Goal: Information Seeking & Learning: Check status

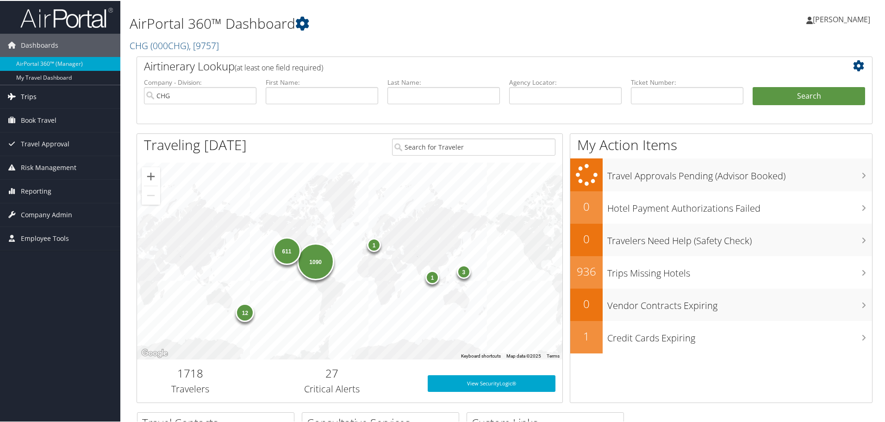
click at [45, 96] on link "Trips" at bounding box center [60, 95] width 120 height 23
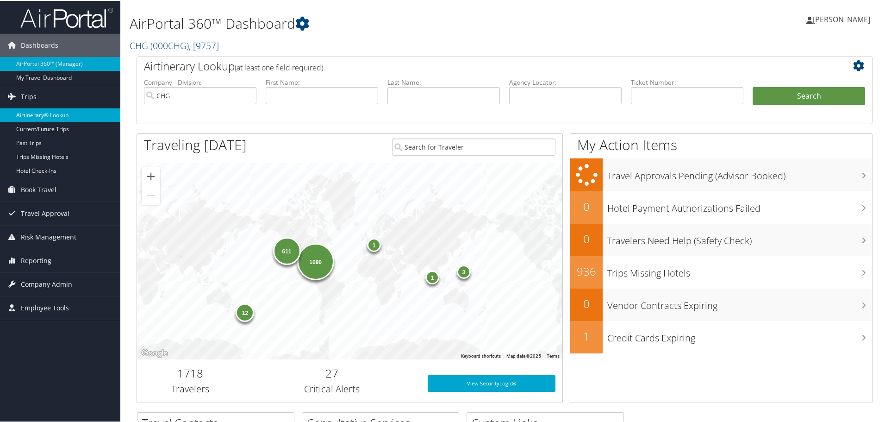
click at [54, 115] on link "Airtinerary® Lookup" at bounding box center [60, 114] width 120 height 14
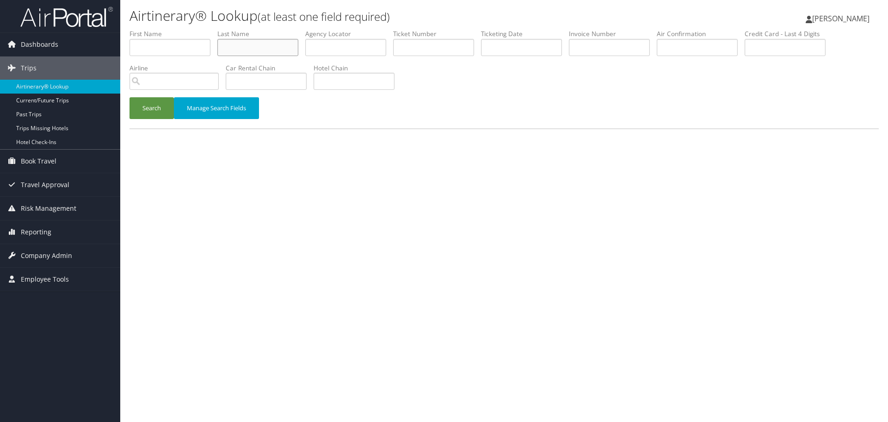
click at [271, 50] on input "text" at bounding box center [257, 47] width 81 height 17
paste input "Winters"
type input "Winters"
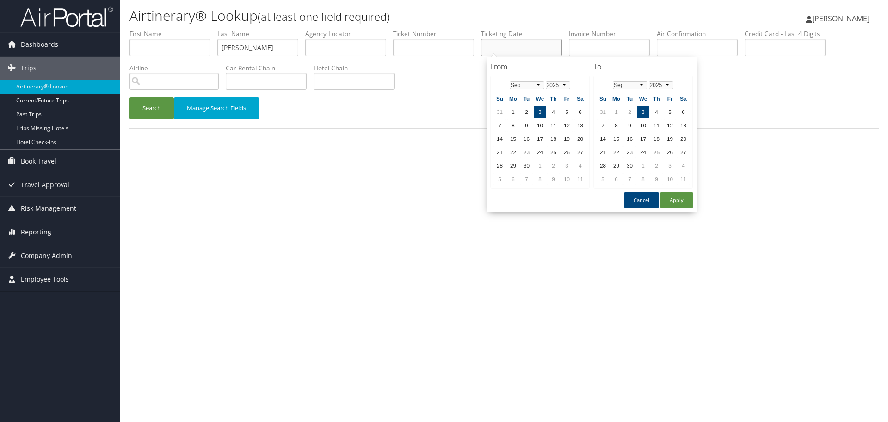
click at [520, 41] on input "text" at bounding box center [521, 47] width 81 height 17
paste input "08/08/2025"
type input "08/08/2025"
click at [158, 110] on button "Search" at bounding box center [152, 108] width 44 height 22
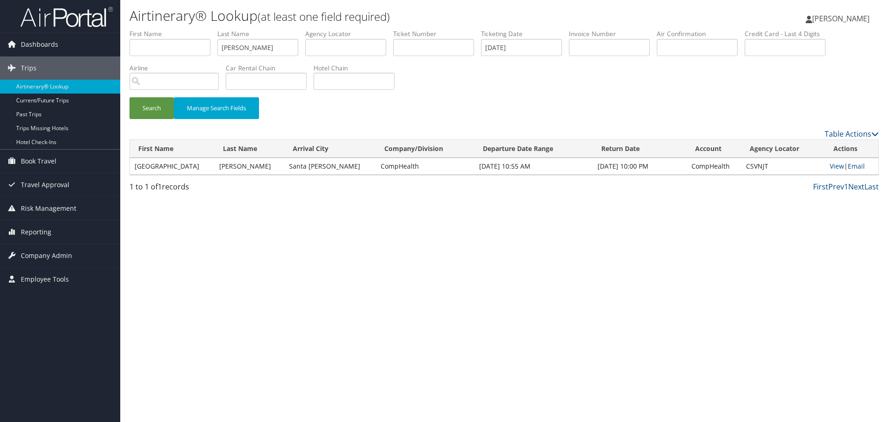
click at [283, 209] on div "Airtinerary® Lookup (at least one field required) Shaelynn Gates Shaelynn Gates…" at bounding box center [504, 211] width 768 height 422
click at [830, 167] on link "View" at bounding box center [837, 165] width 14 height 9
click at [68, 88] on link "Airtinerary® Lookup" at bounding box center [60, 87] width 120 height 14
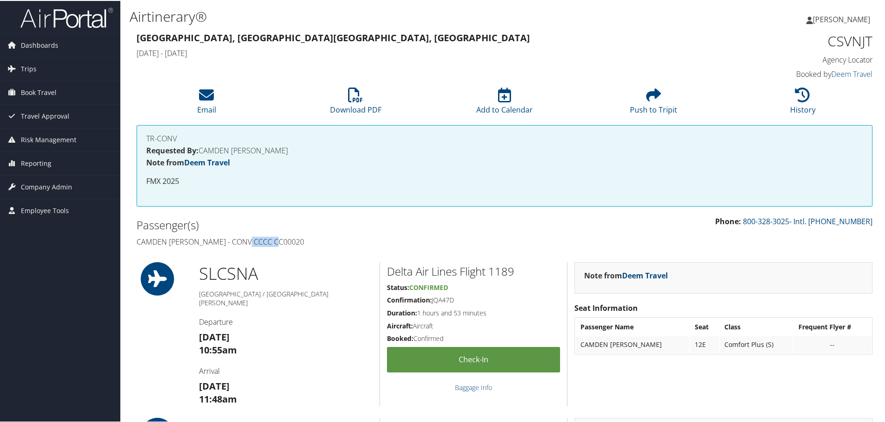
drag, startPoint x: 278, startPoint y: 242, endPoint x: 246, endPoint y: 242, distance: 31.5
click at [246, 242] on h4 "Camden Winters - CONV CCCC CC00020" at bounding box center [317, 241] width 361 height 10
copy h4 "CC00020"
click at [837, 41] on h1 "CSVNJT" at bounding box center [786, 40] width 174 height 19
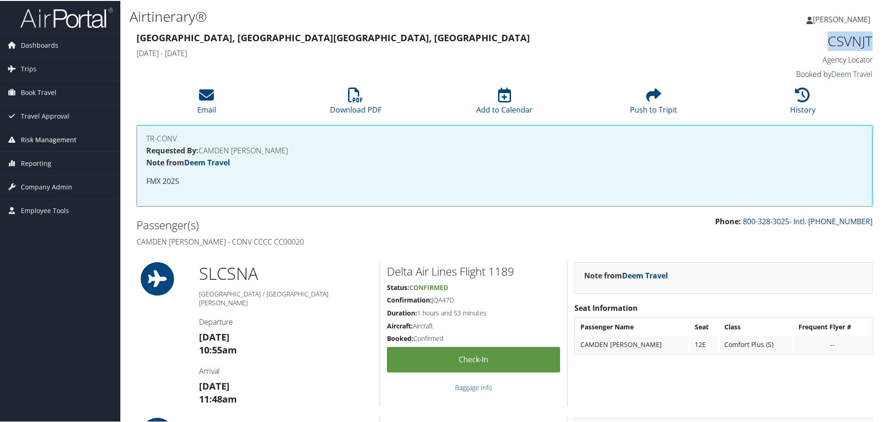
copy h1 "CSVNJT"
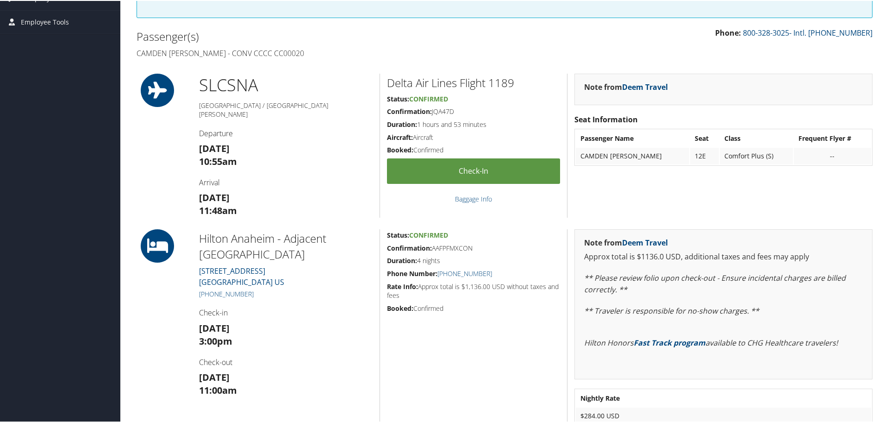
scroll to position [463, 0]
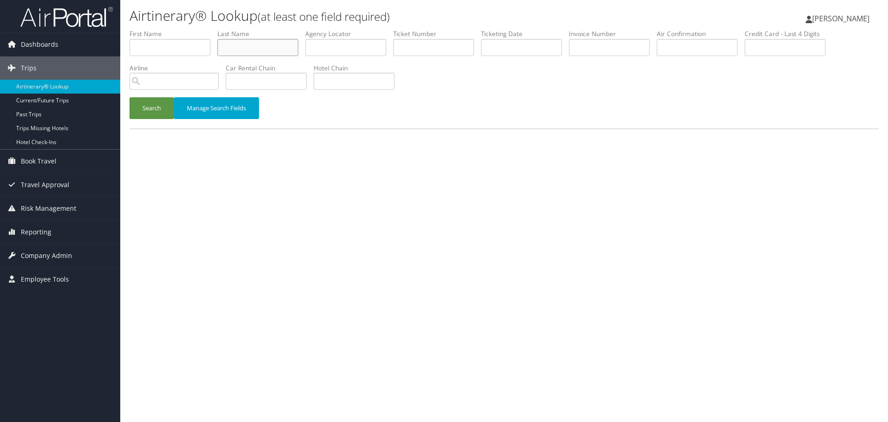
click at [237, 51] on input "text" at bounding box center [257, 47] width 81 height 17
paste input "Wilson"
type input "Wilson"
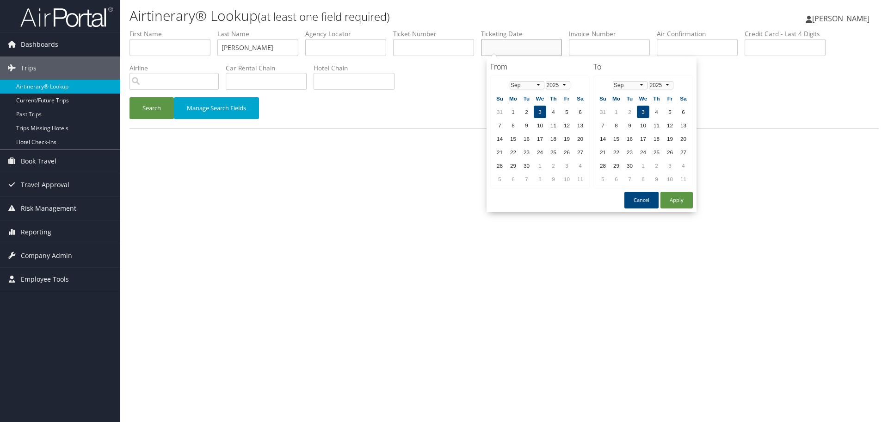
click at [538, 49] on input "text" at bounding box center [521, 47] width 81 height 17
paste input "07/24/2025"
type input "07/24/2025"
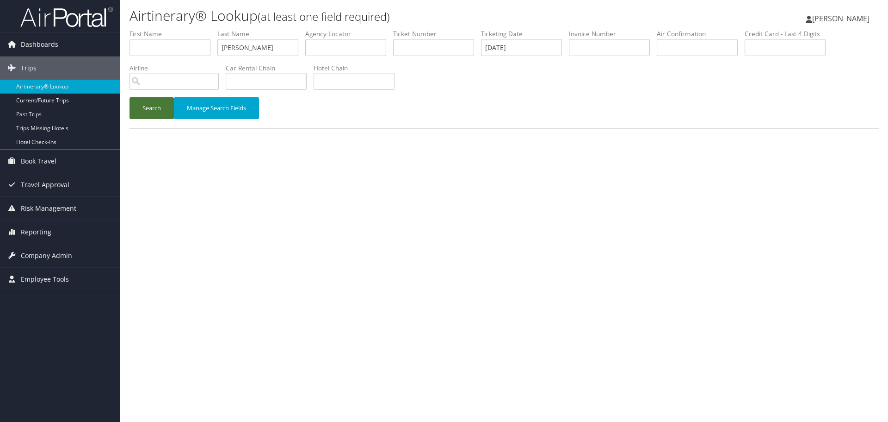
click at [147, 108] on button "Search" at bounding box center [152, 108] width 44 height 22
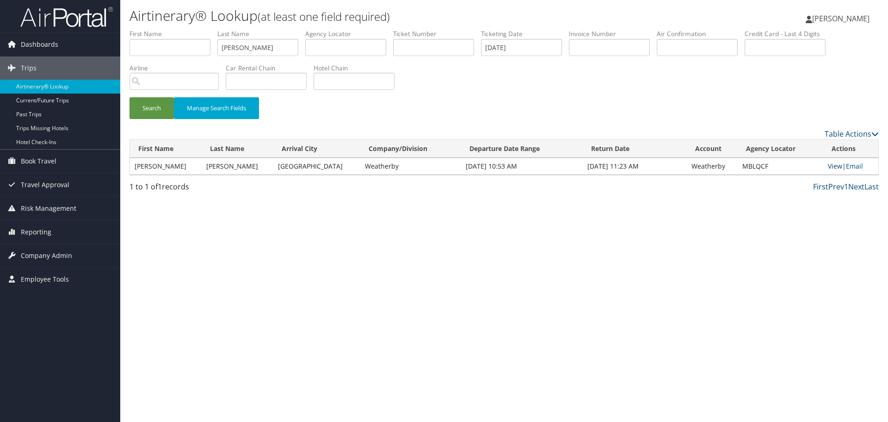
click at [833, 164] on link "View" at bounding box center [835, 165] width 14 height 9
click at [78, 87] on link "Airtinerary® Lookup" at bounding box center [60, 87] width 120 height 14
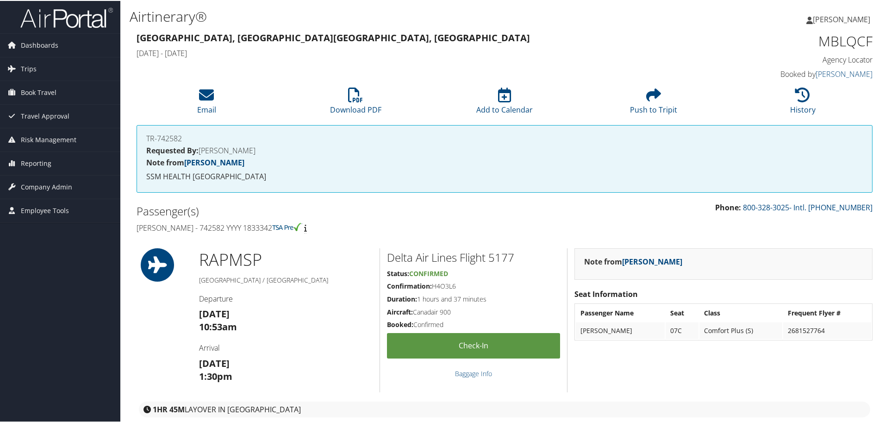
drag, startPoint x: 271, startPoint y: 228, endPoint x: 132, endPoint y: 232, distance: 139.3
click at [132, 232] on div "Passenger(s) Jeffrey Wilson - 742582 YYYY 1833342" at bounding box center [317, 218] width 375 height 35
copy h4 "[PERSON_NAME] - 742582 YYYY 1833342"
click at [825, 40] on h1 "MBLQCF" at bounding box center [786, 40] width 174 height 19
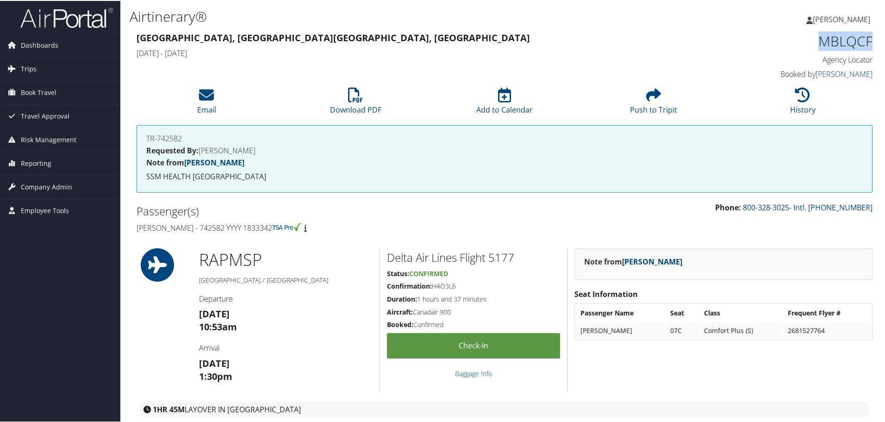
copy h1 "MBLQCF"
click at [769, 99] on li "History" at bounding box center [802, 100] width 149 height 37
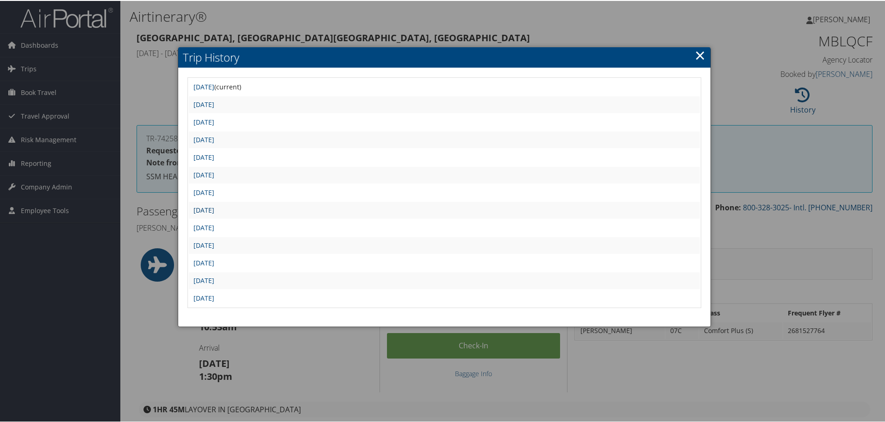
click at [214, 209] on link "[DATE]" at bounding box center [203, 209] width 21 height 9
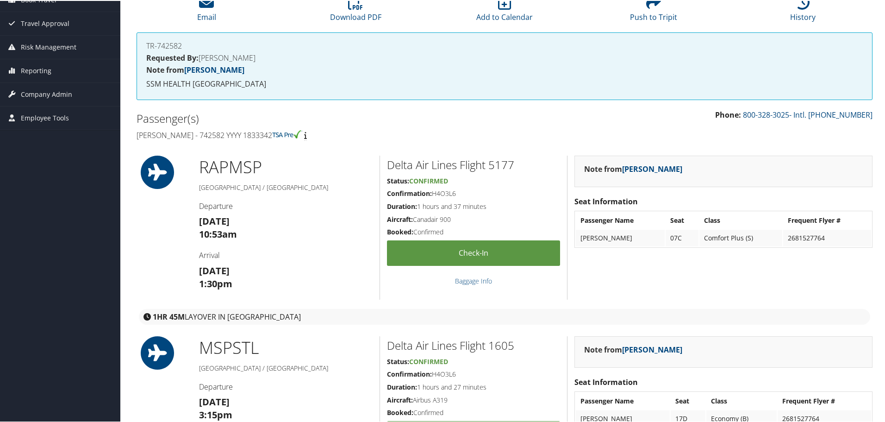
scroll to position [185, 0]
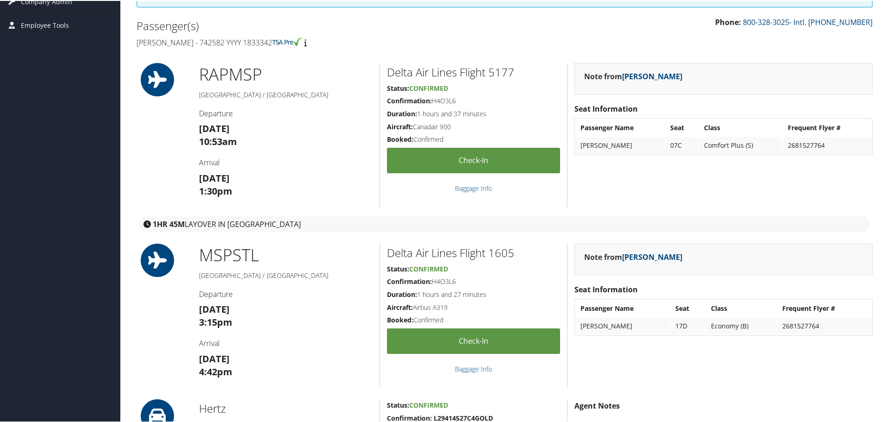
click at [505, 72] on h2 "Delta Air Lines Flight 5177" at bounding box center [473, 71] width 173 height 16
copy h2 "5177"
click at [499, 251] on h2 "Delta Air Lines Flight 1605" at bounding box center [473, 252] width 173 height 16
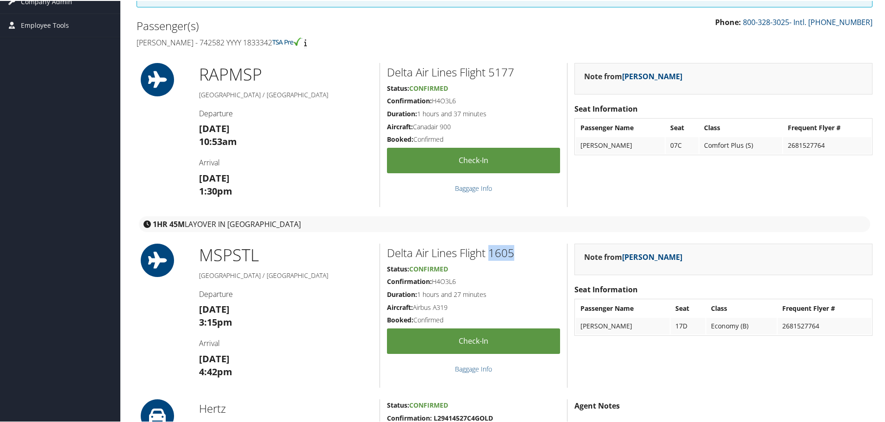
copy h2 "1605"
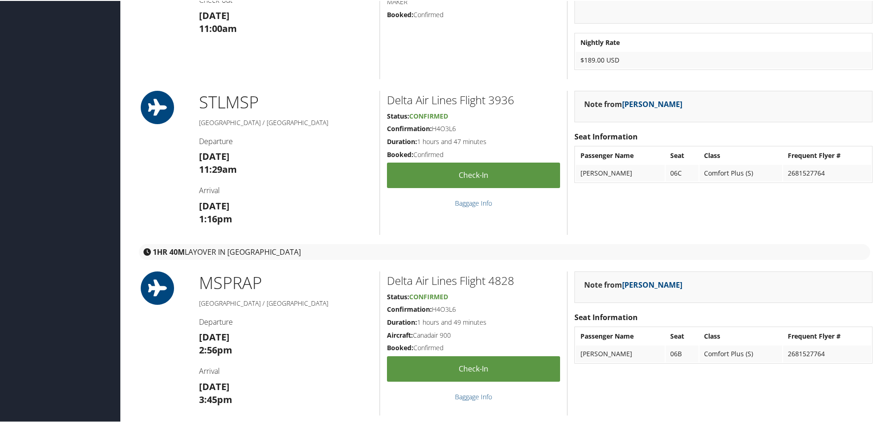
scroll to position [925, 0]
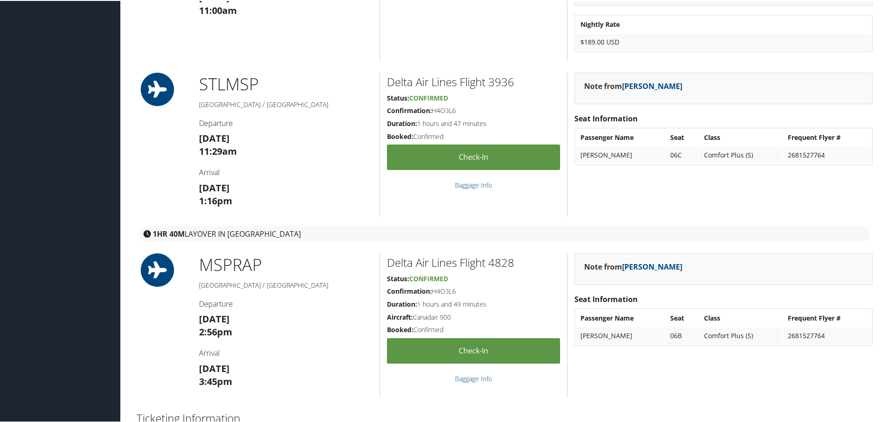
click at [506, 79] on h2 "Delta Air Lines Flight 3936" at bounding box center [473, 81] width 173 height 16
copy h2 "3936"
click at [509, 260] on h2 "Delta Air Lines Flight 4828" at bounding box center [473, 262] width 173 height 16
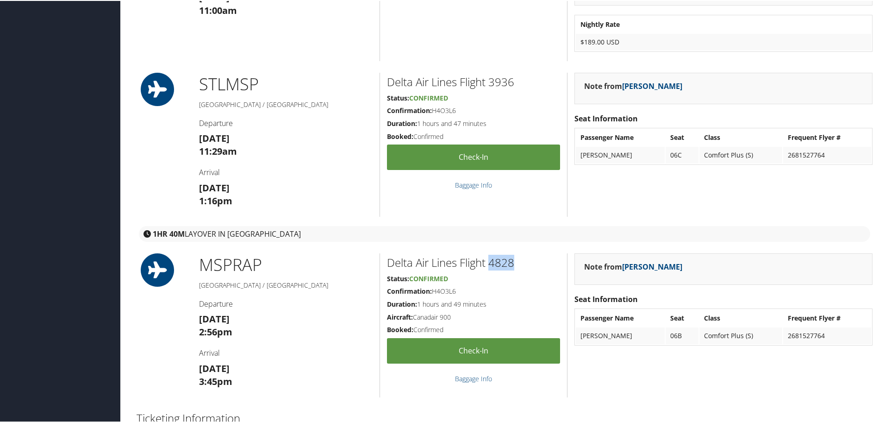
copy h2 "4828"
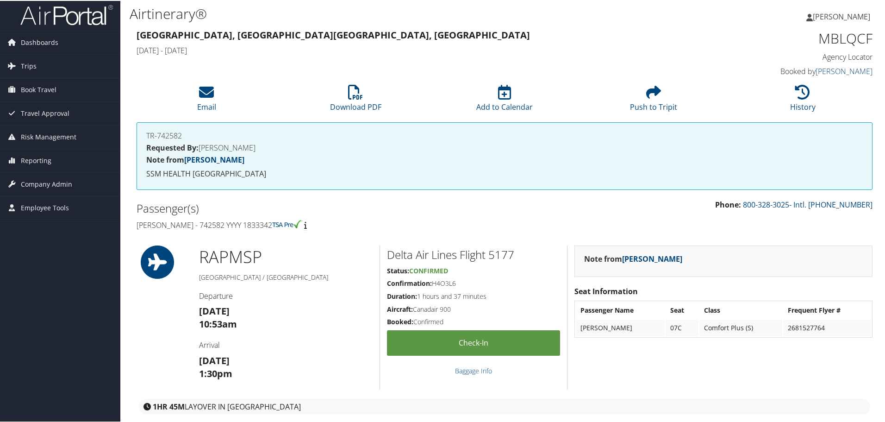
scroll to position [0, 0]
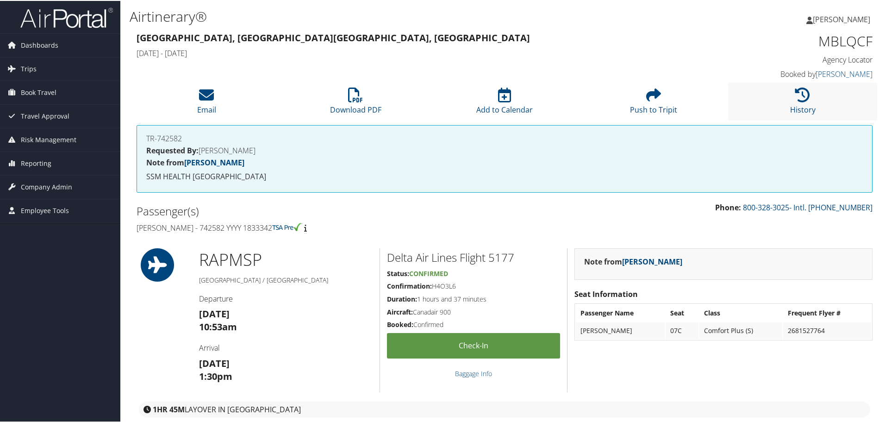
click at [803, 102] on li "History" at bounding box center [802, 100] width 149 height 37
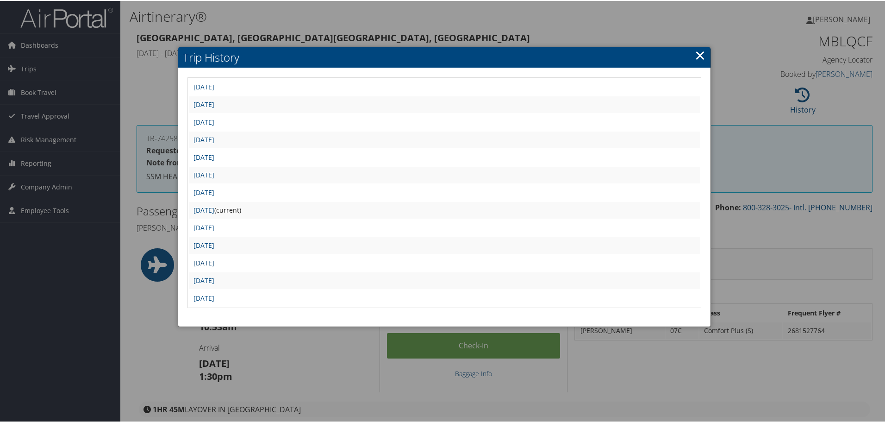
click at [214, 261] on link "Thu Jul 24 10:57:08 MDT 2025" at bounding box center [203, 261] width 21 height 9
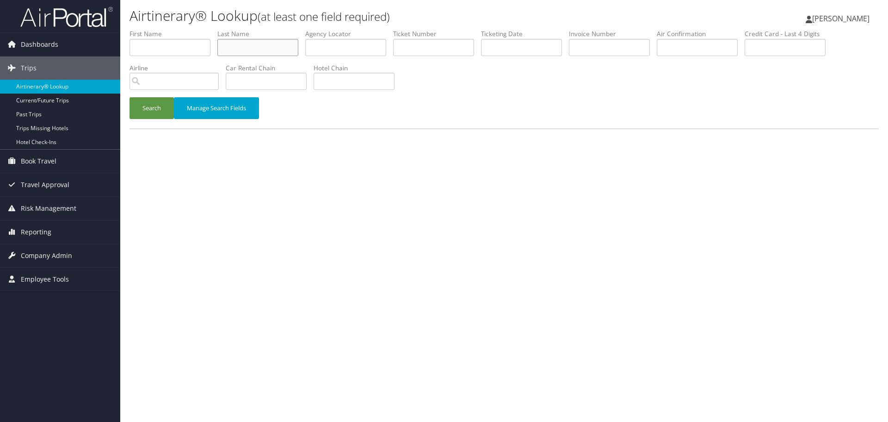
click at [270, 53] on input "text" at bounding box center [257, 47] width 81 height 17
paste input "[PERSON_NAME]"
type input "[PERSON_NAME]"
click at [536, 45] on input "text" at bounding box center [521, 47] width 81 height 17
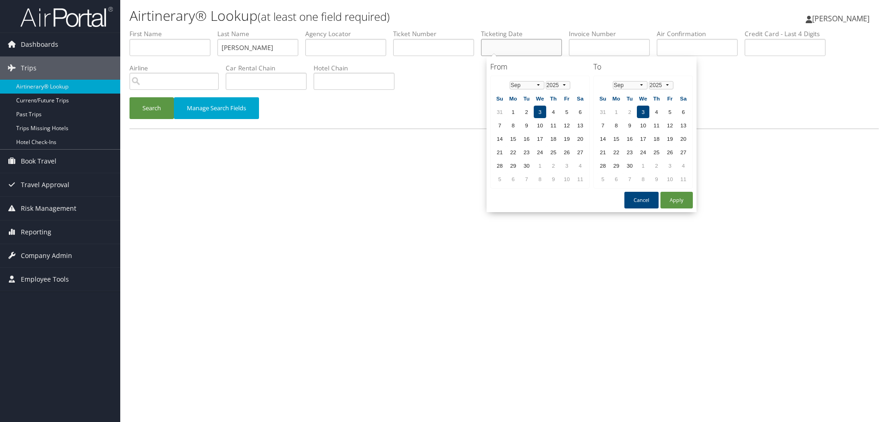
paste input "08/02/2025"
type input "08/02/2025"
click at [148, 109] on button "Search" at bounding box center [152, 108] width 44 height 22
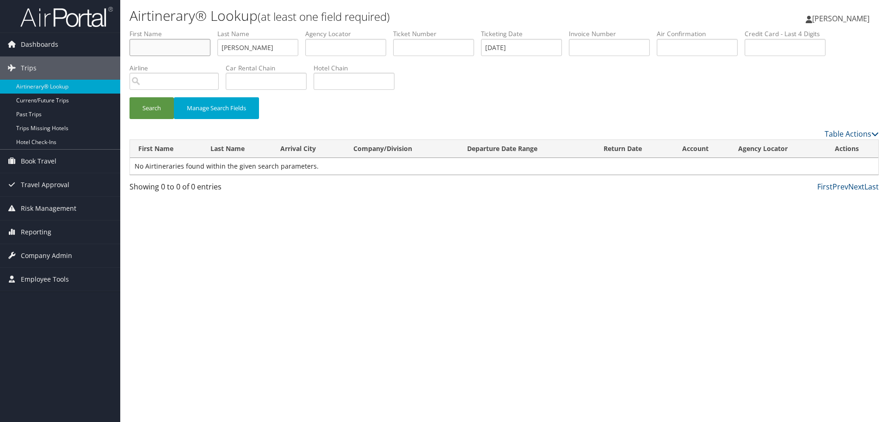
click at [176, 45] on input "text" at bounding box center [170, 47] width 81 height 17
paste input "Shirnett"
type input "Shirnett"
click at [511, 52] on input "08/02/2025" at bounding box center [521, 47] width 81 height 17
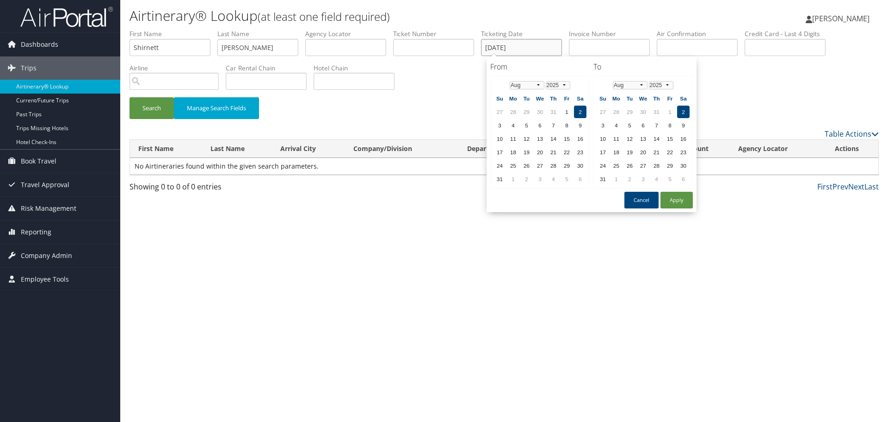
click at [511, 52] on input "08/02/2025" at bounding box center [521, 47] width 81 height 17
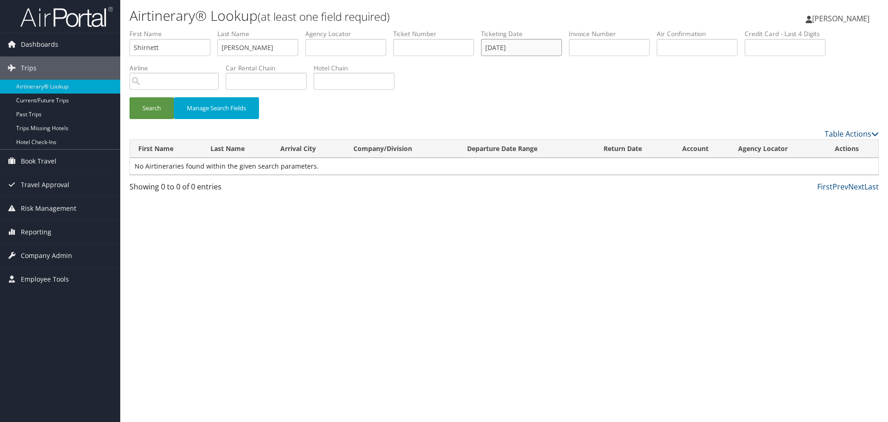
click at [511, 52] on input "08/02/2025" at bounding box center [521, 47] width 81 height 17
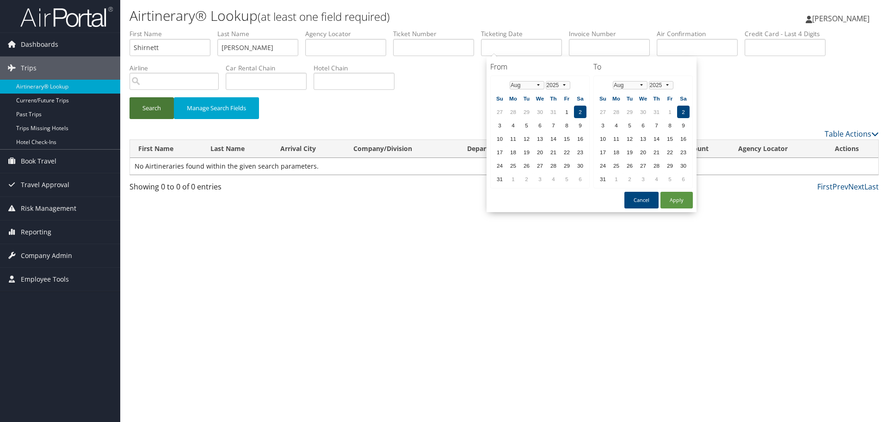
click at [154, 107] on button "Search" at bounding box center [152, 108] width 44 height 22
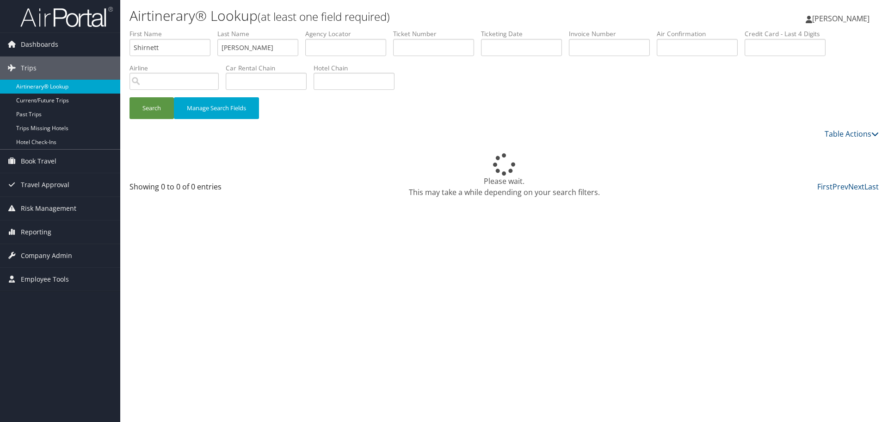
click at [42, 86] on link "Airtinerary® Lookup" at bounding box center [60, 87] width 120 height 14
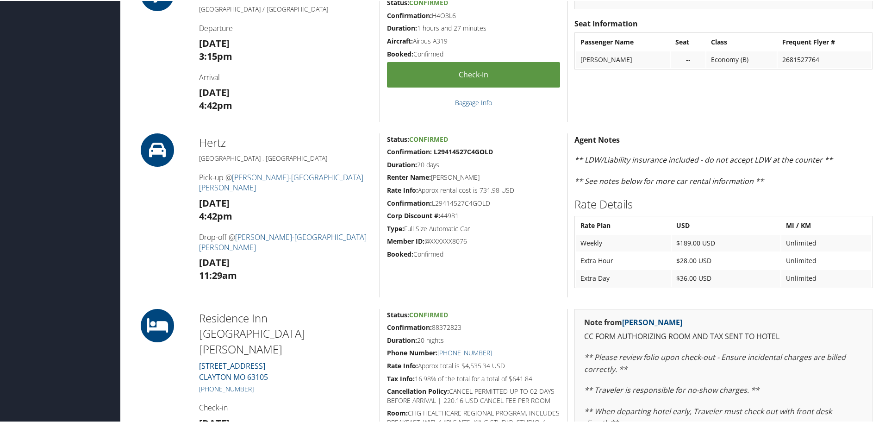
scroll to position [389, 0]
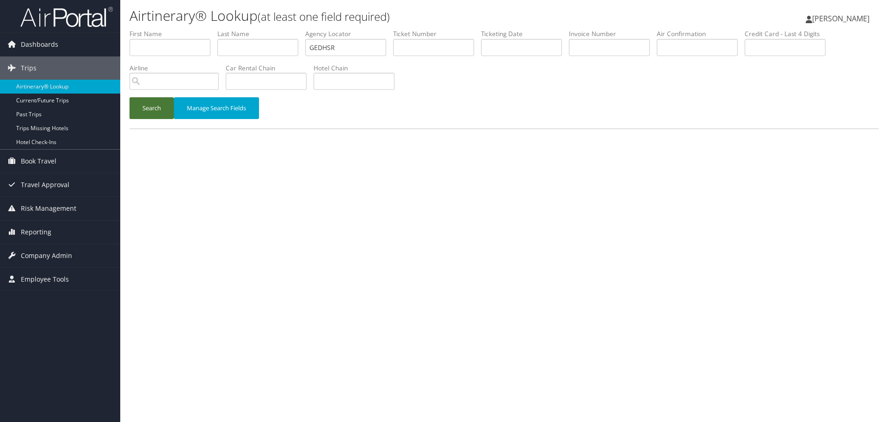
type input "GEDHSR"
click at [159, 107] on button "Search" at bounding box center [152, 108] width 44 height 22
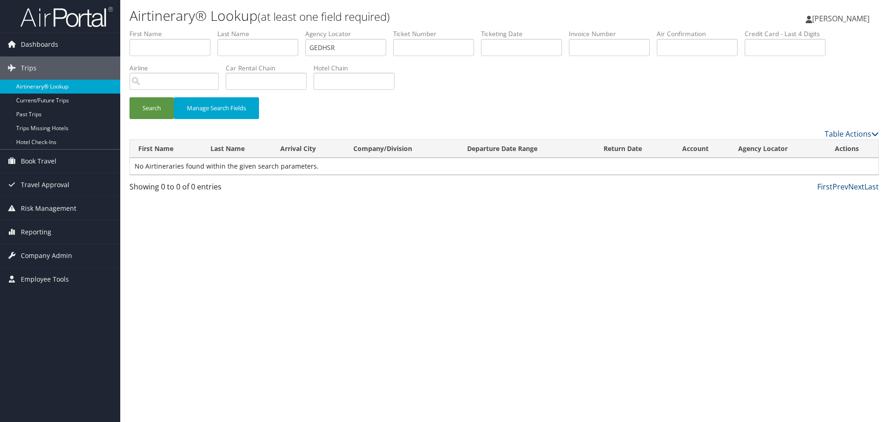
click at [42, 87] on link "Airtinerary® Lookup" at bounding box center [60, 87] width 120 height 14
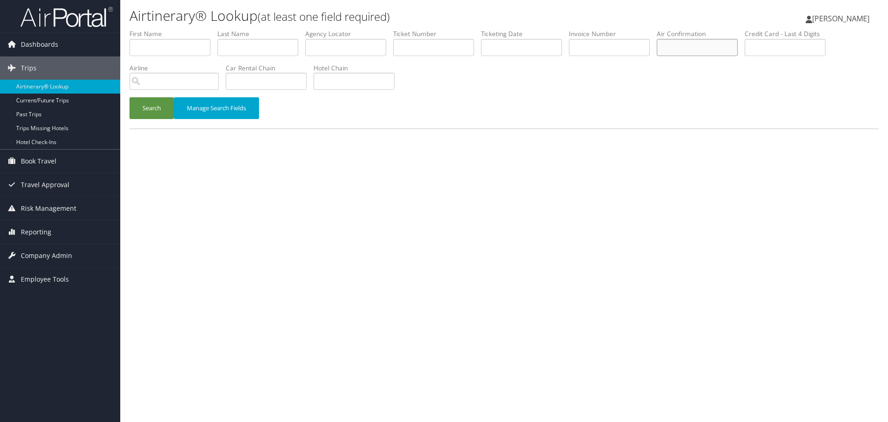
click at [715, 50] on input "text" at bounding box center [697, 47] width 81 height 17
paste input "GEDHSR"
type input "GEDHSR"
click at [158, 112] on button "Search" at bounding box center [152, 108] width 44 height 22
click at [68, 87] on link "Airtinerary® Lookup" at bounding box center [60, 87] width 120 height 14
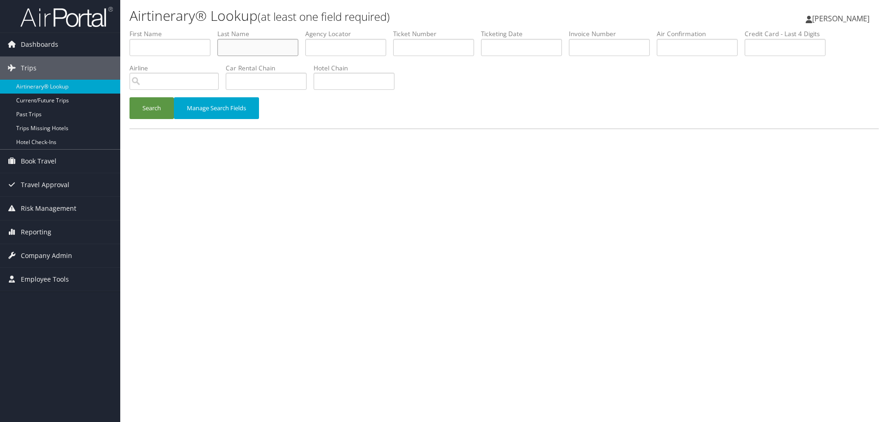
click at [271, 43] on input "text" at bounding box center [257, 47] width 81 height 17
paste input "[PERSON_NAME]"
type input "[PERSON_NAME]"
click at [154, 110] on button "Search" at bounding box center [152, 108] width 44 height 22
click at [58, 86] on link "Airtinerary® Lookup" at bounding box center [60, 87] width 120 height 14
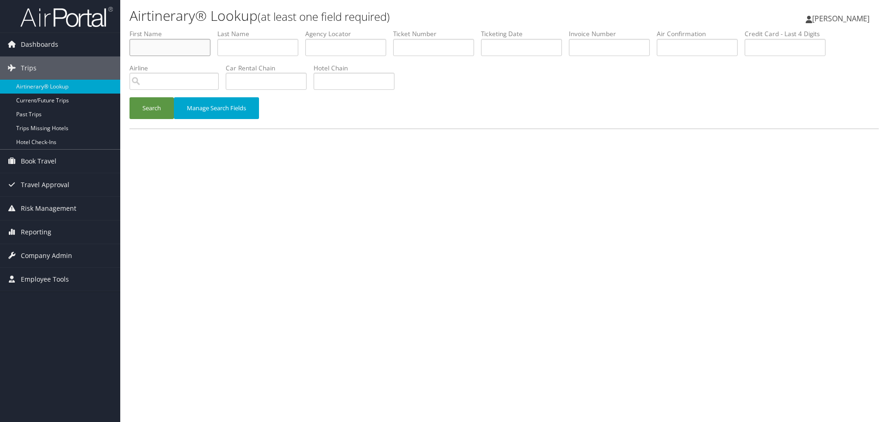
click at [154, 47] on input "text" at bounding box center [170, 47] width 81 height 17
paste input "Shirnett"
type input "Shirnett"
click at [255, 45] on input "text" at bounding box center [257, 47] width 81 height 17
paste input "Shirnett"
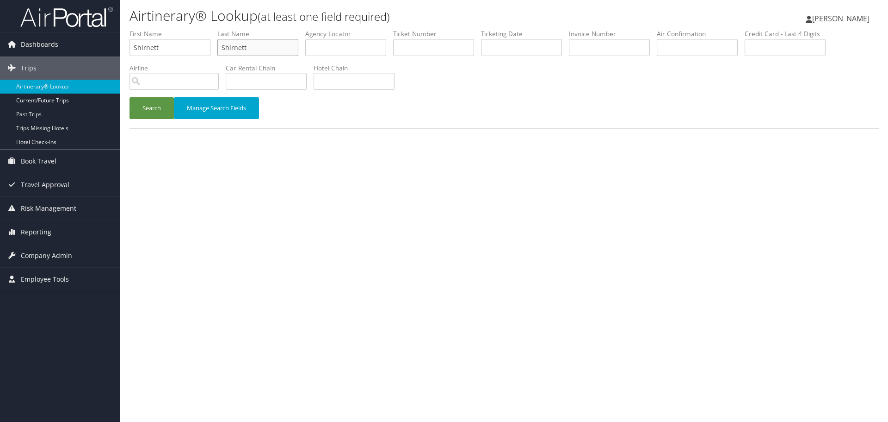
click at [245, 47] on input "Shirnett" at bounding box center [257, 47] width 81 height 17
paste input "Williamson"
type input "Williamson"
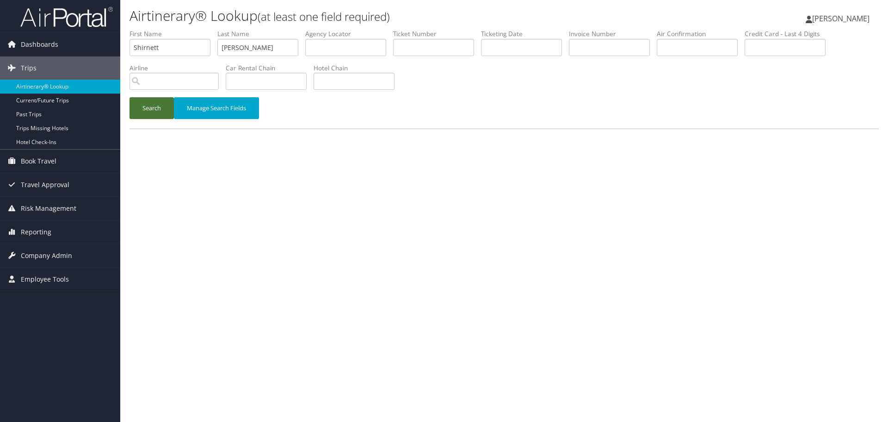
click at [161, 113] on button "Search" at bounding box center [152, 108] width 44 height 22
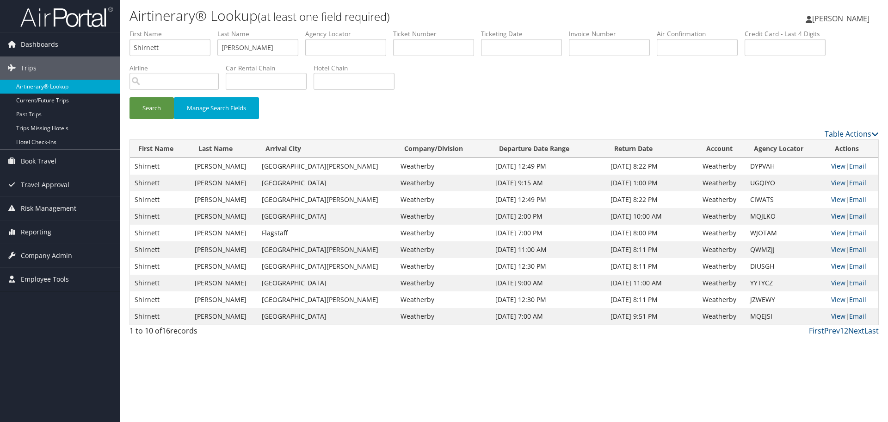
click at [73, 85] on link "Airtinerary® Lookup" at bounding box center [60, 87] width 120 height 14
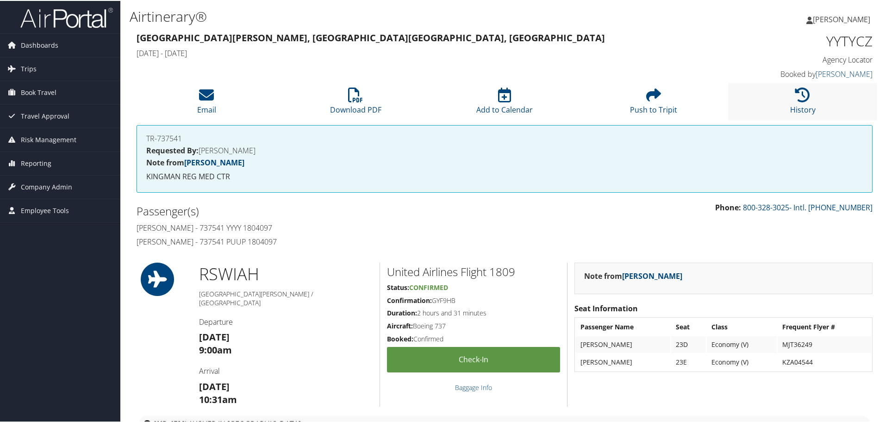
click at [782, 99] on li "History" at bounding box center [802, 100] width 149 height 37
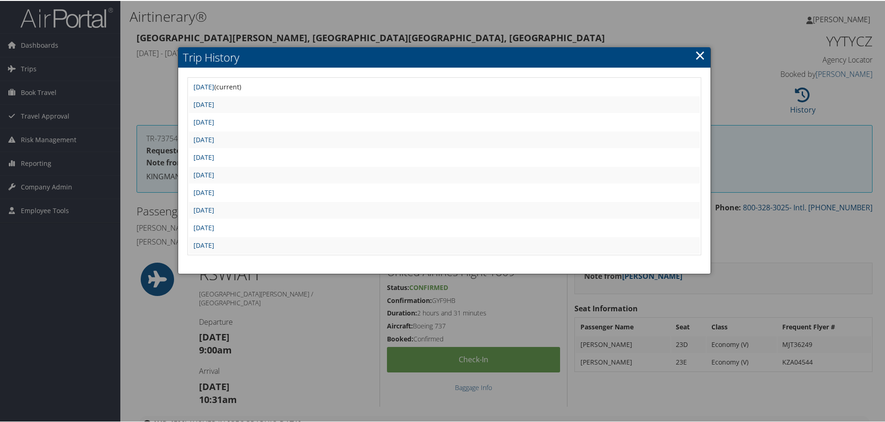
click at [697, 56] on link "×" at bounding box center [700, 54] width 11 height 19
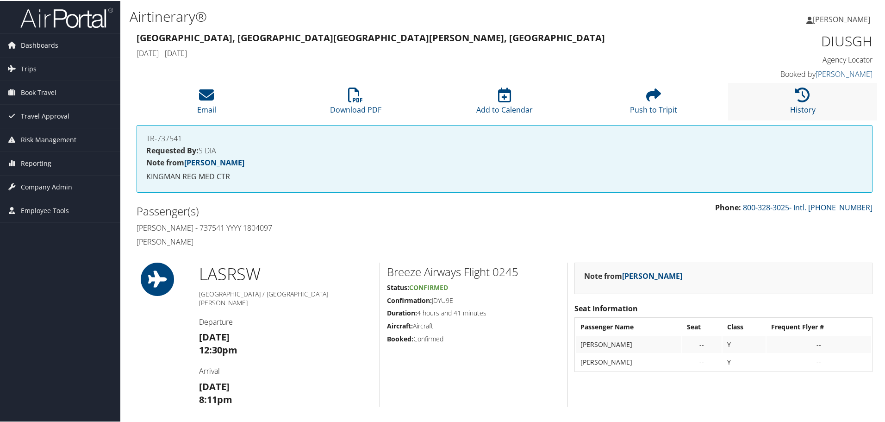
click at [788, 102] on li "History" at bounding box center [802, 100] width 149 height 37
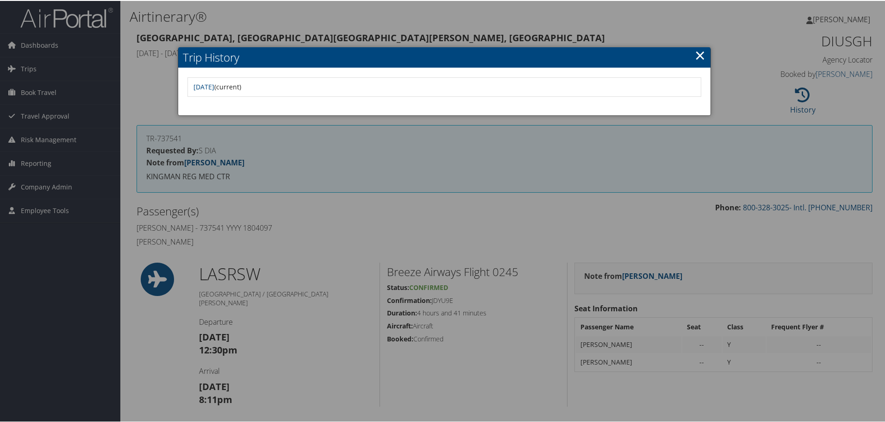
click at [699, 54] on link "×" at bounding box center [700, 54] width 11 height 19
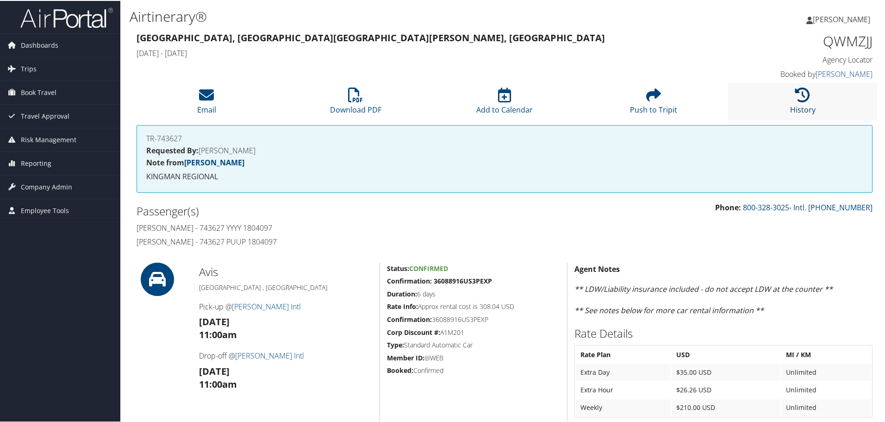
click at [797, 101] on li "History" at bounding box center [802, 100] width 149 height 37
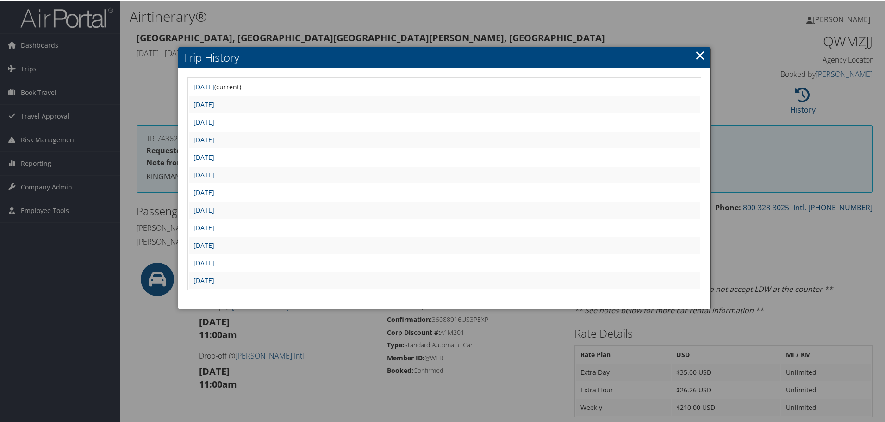
click at [698, 56] on link "×" at bounding box center [700, 54] width 11 height 19
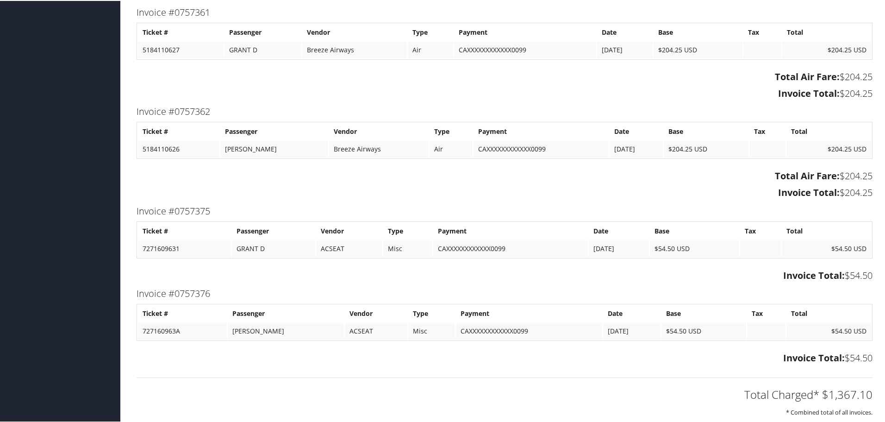
scroll to position [1018, 0]
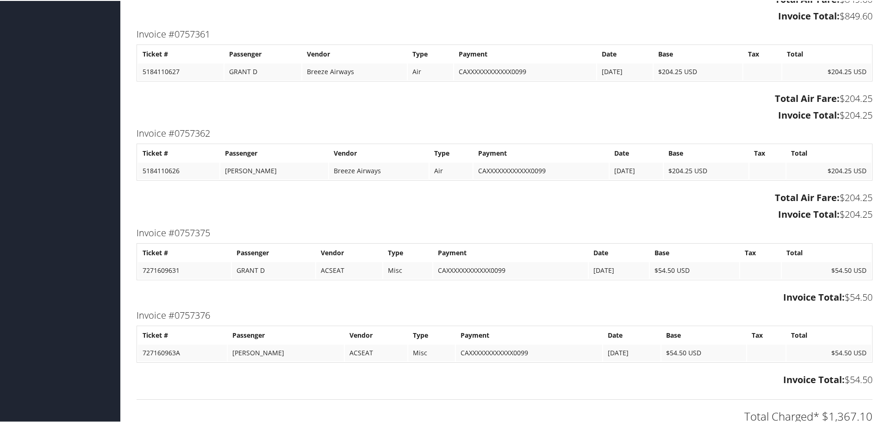
click at [522, 299] on h3 "Invoice Total: $54.50" at bounding box center [505, 296] width 736 height 13
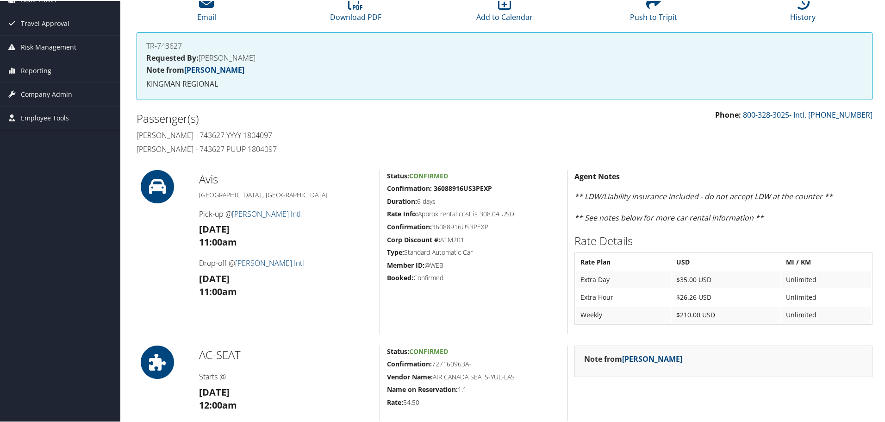
scroll to position [0, 0]
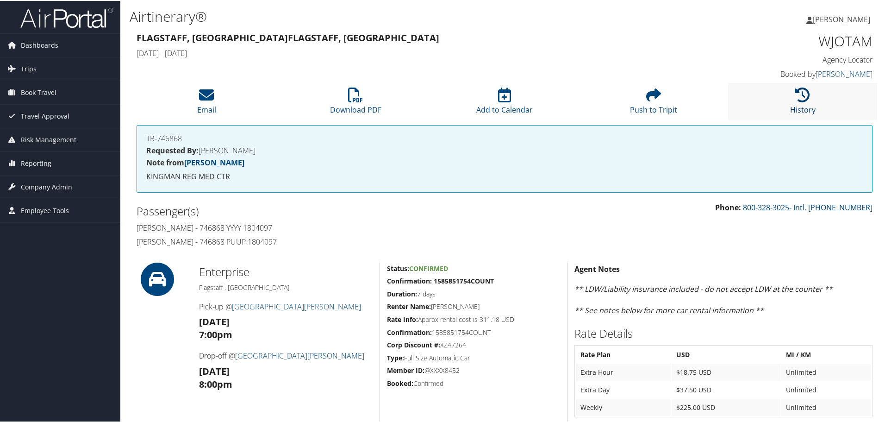
click at [794, 110] on link "History" at bounding box center [802, 103] width 25 height 22
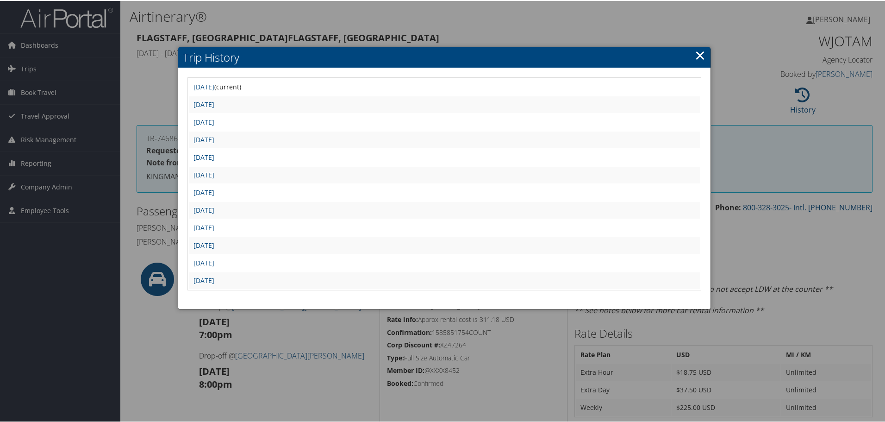
click at [697, 53] on link "×" at bounding box center [700, 54] width 11 height 19
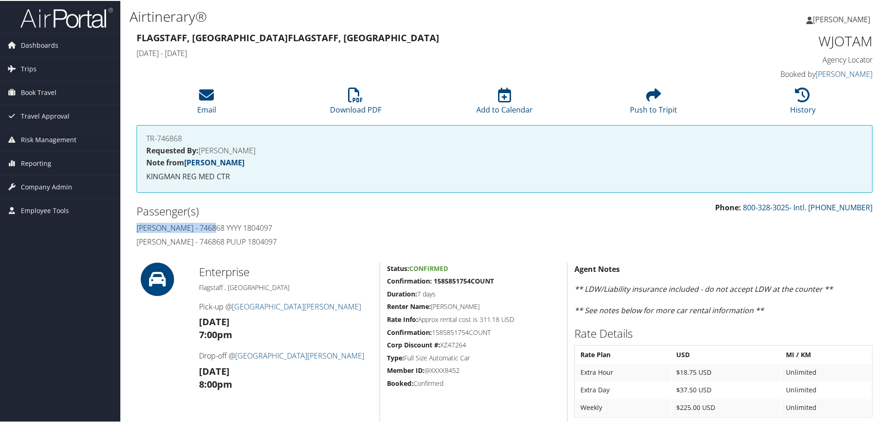
drag, startPoint x: 216, startPoint y: 229, endPoint x: 137, endPoint y: 226, distance: 79.2
click at [137, 226] on h4 "Shirnett Williamson - 746868 YYYY 1804097" at bounding box center [317, 227] width 361 height 10
copy h4 "[PERSON_NAME]"
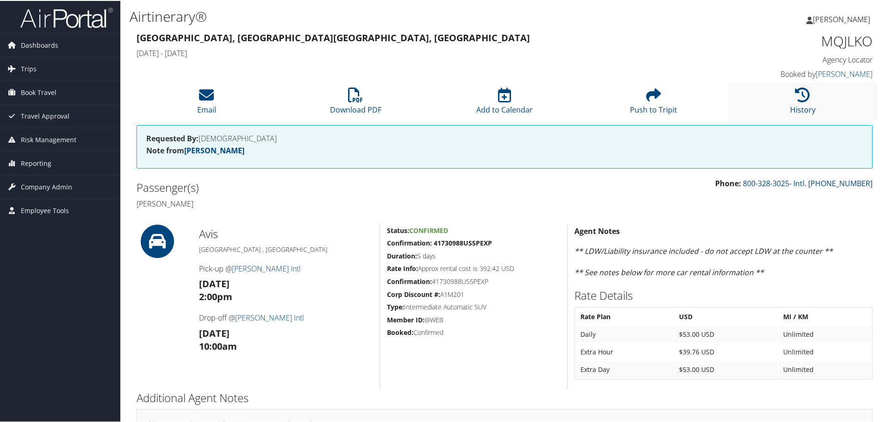
click at [771, 96] on li "History" at bounding box center [802, 100] width 149 height 37
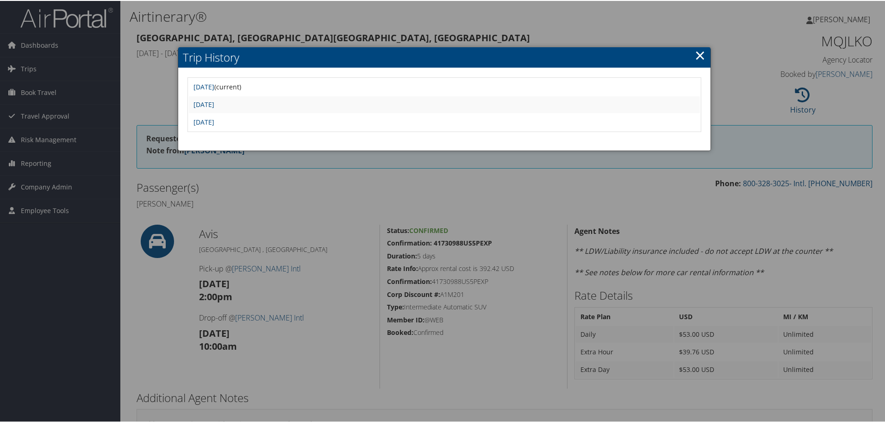
drag, startPoint x: 697, startPoint y: 53, endPoint x: 695, endPoint y: 42, distance: 11.3
click at [697, 53] on link "×" at bounding box center [700, 54] width 11 height 19
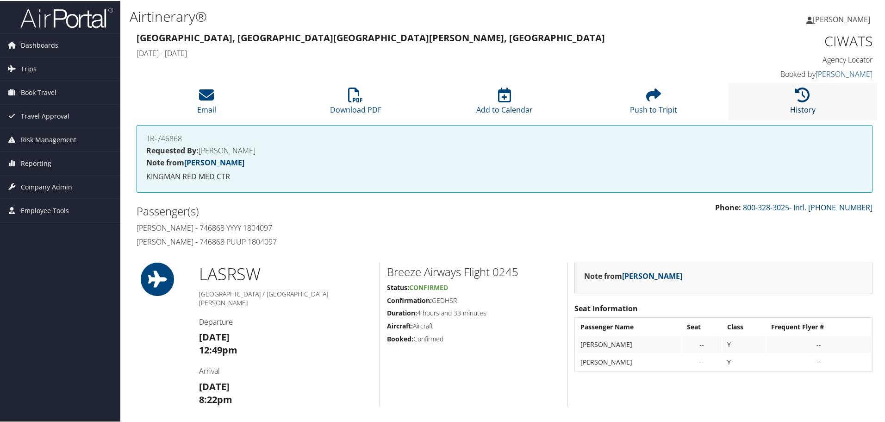
click at [795, 107] on link "History" at bounding box center [802, 103] width 25 height 22
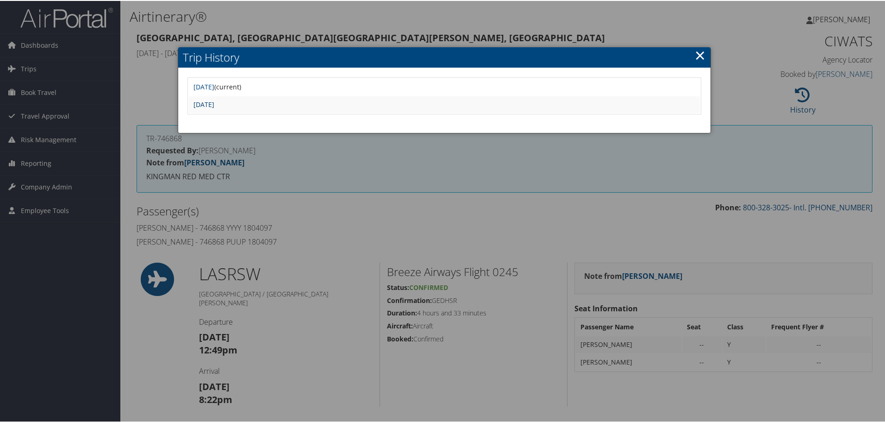
click at [214, 102] on link "Fri Aug 1 17:26:06 MDT 2025" at bounding box center [203, 103] width 21 height 9
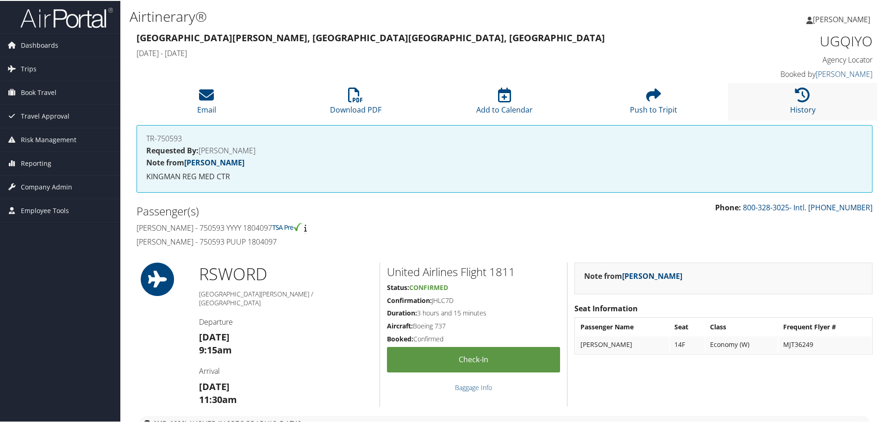
click at [773, 97] on li "History" at bounding box center [802, 100] width 149 height 37
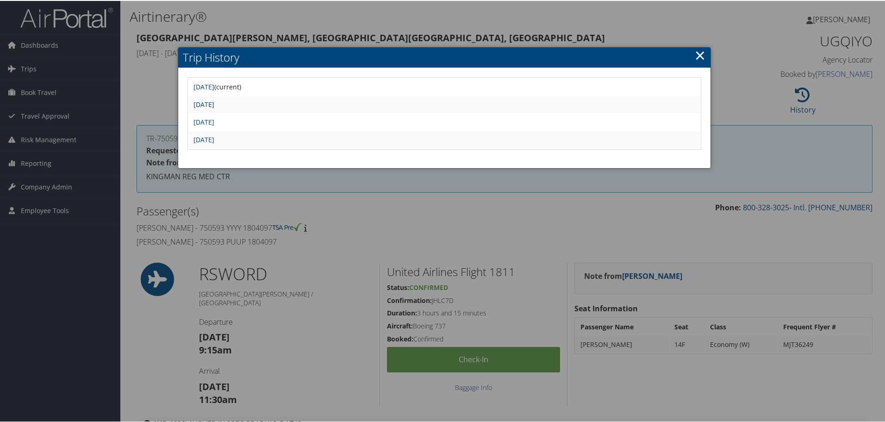
click at [214, 100] on link "[DATE]" at bounding box center [203, 103] width 21 height 9
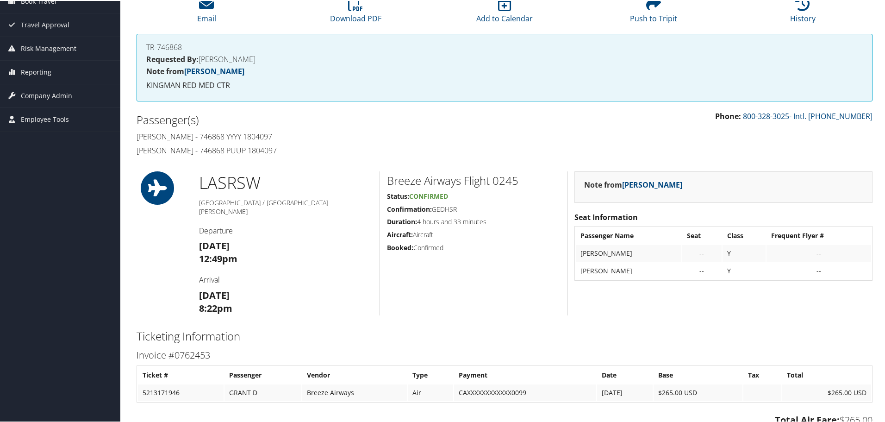
scroll to position [58, 0]
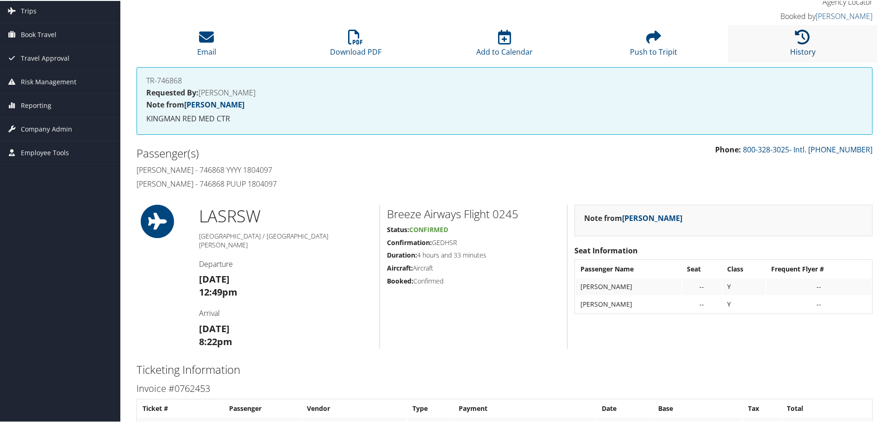
click at [795, 40] on icon at bounding box center [802, 36] width 15 height 15
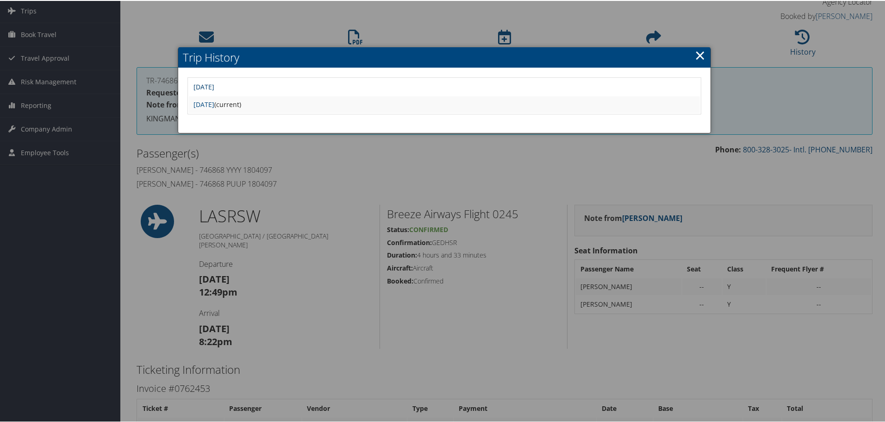
click at [214, 84] on link "Fri Aug 1 17:45:19 MDT 2025" at bounding box center [203, 85] width 21 height 9
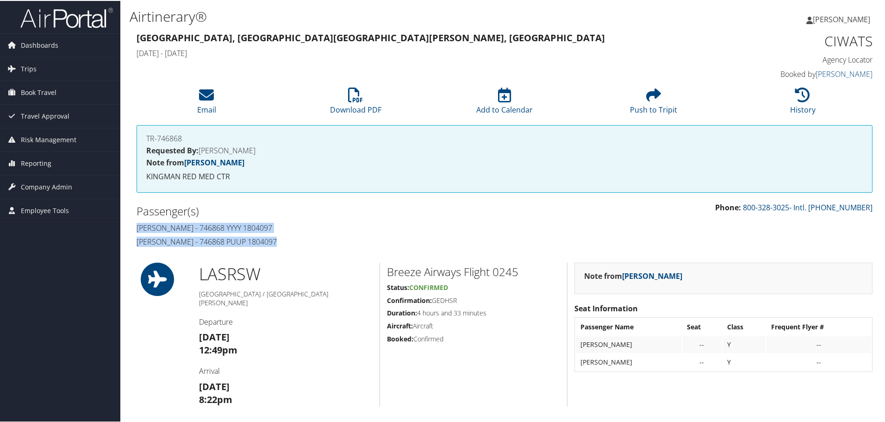
drag, startPoint x: 276, startPoint y: 242, endPoint x: 137, endPoint y: 226, distance: 139.8
click at [137, 226] on div "Passenger(s) Shirnett Williamson - 746868 YYYY 1804097 Derrick Grant - 746868 P…" at bounding box center [317, 225] width 375 height 49
copy div "Shirnett Williamson - 746868 YYYY 1804097 Derrick Grant - 746868 PUUP 1804097"
click at [834, 40] on h1 "CIWATS" at bounding box center [786, 40] width 174 height 19
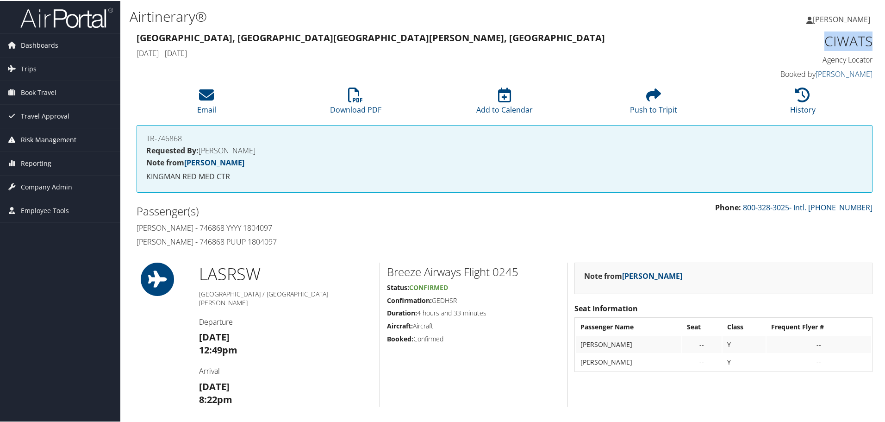
copy h1 "CIWATS"
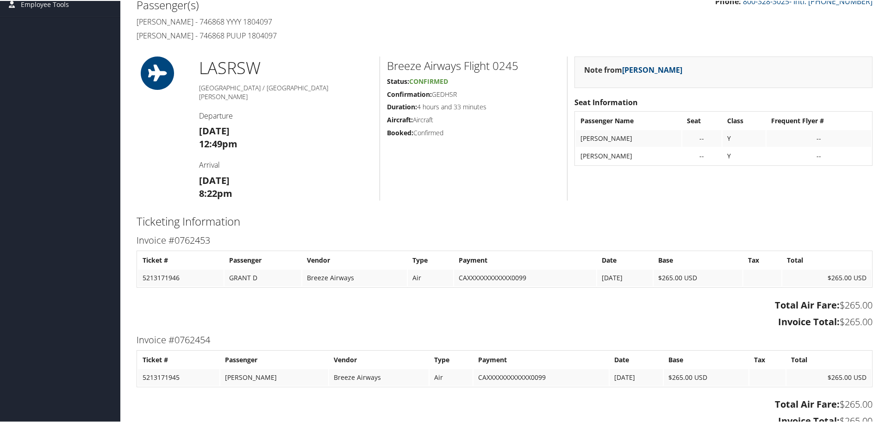
scroll to position [185, 0]
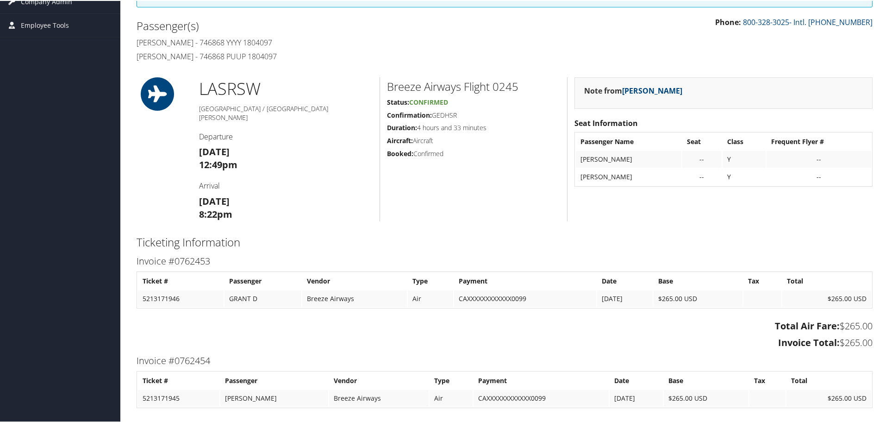
click at [515, 85] on h2 "Breeze Airways Flight 0245" at bounding box center [473, 86] width 173 height 16
click at [503, 88] on h2 "Breeze Airways Flight 0245" at bounding box center [473, 86] width 173 height 16
copy h2 "0245"
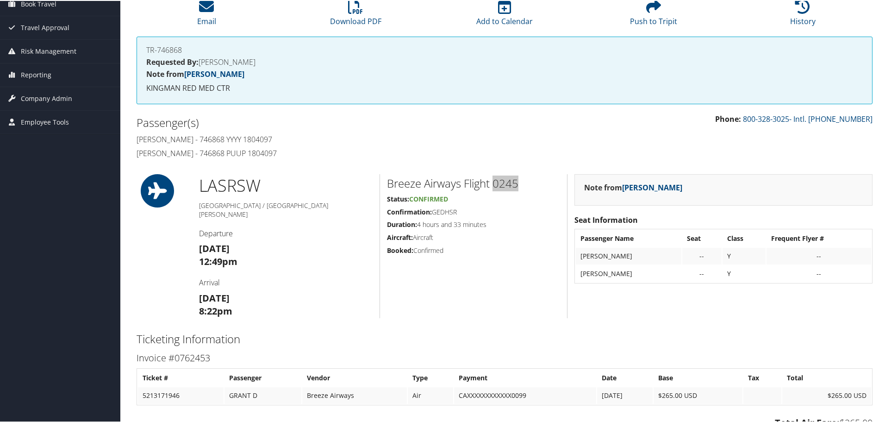
scroll to position [0, 0]
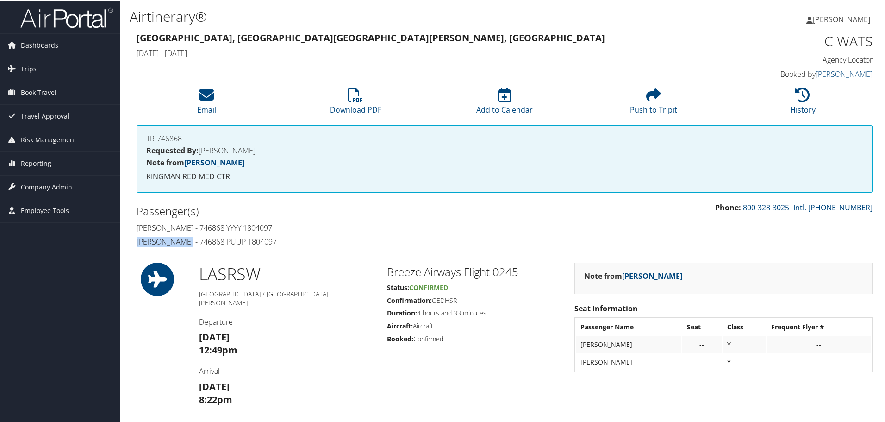
drag, startPoint x: 190, startPoint y: 241, endPoint x: 137, endPoint y: 241, distance: 52.3
click at [137, 241] on h4 "Derrick Grant - 746868 PUUP 1804097" at bounding box center [317, 241] width 361 height 10
copy h4 "[PERSON_NAME]"
drag, startPoint x: 243, startPoint y: 241, endPoint x: 226, endPoint y: 241, distance: 17.6
click at [226, 241] on h4 "Derrick Grant - 746868 PUUP 1804097" at bounding box center [317, 241] width 361 height 10
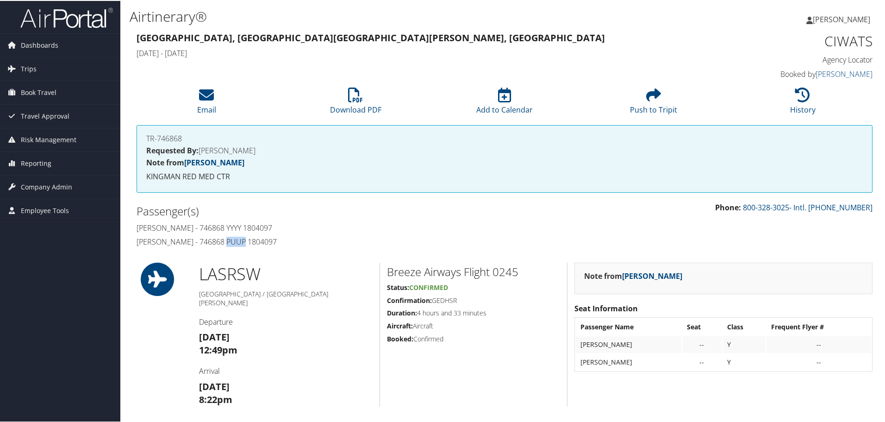
copy h4 "PUUP"
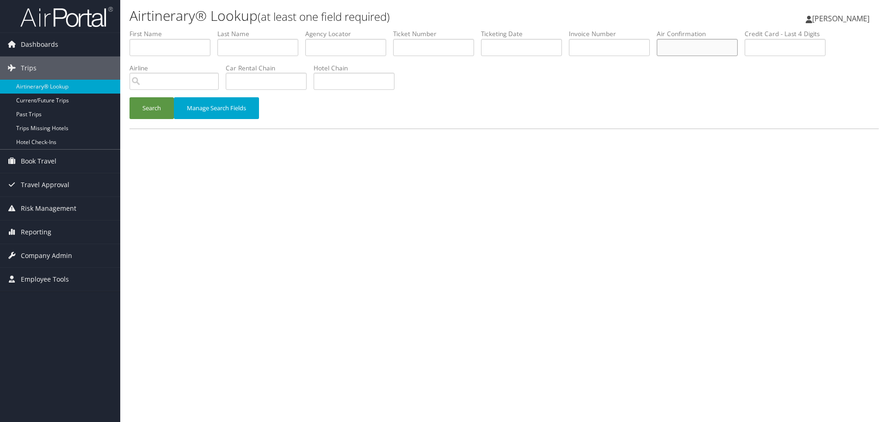
click at [727, 49] on input "text" at bounding box center [697, 47] width 81 height 17
paste input "G385PV"
type input "G385PV"
click at [157, 106] on button "Search" at bounding box center [152, 108] width 44 height 22
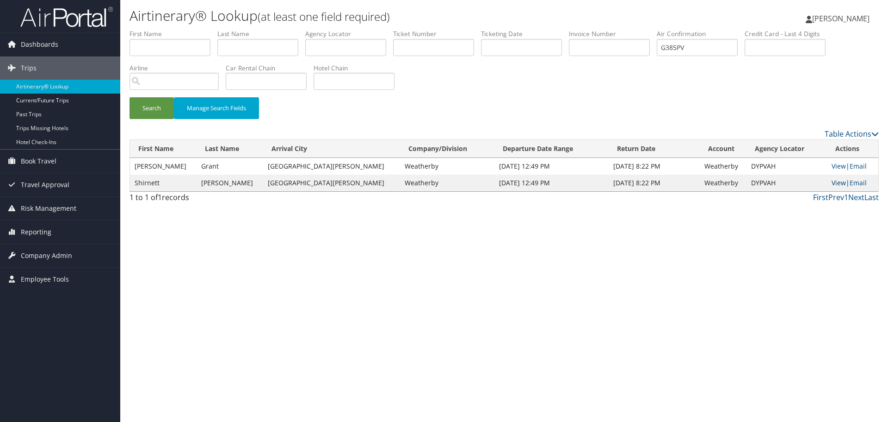
click at [833, 181] on link "View" at bounding box center [839, 182] width 14 height 9
click at [64, 85] on link "Airtinerary® Lookup" at bounding box center [60, 87] width 120 height 14
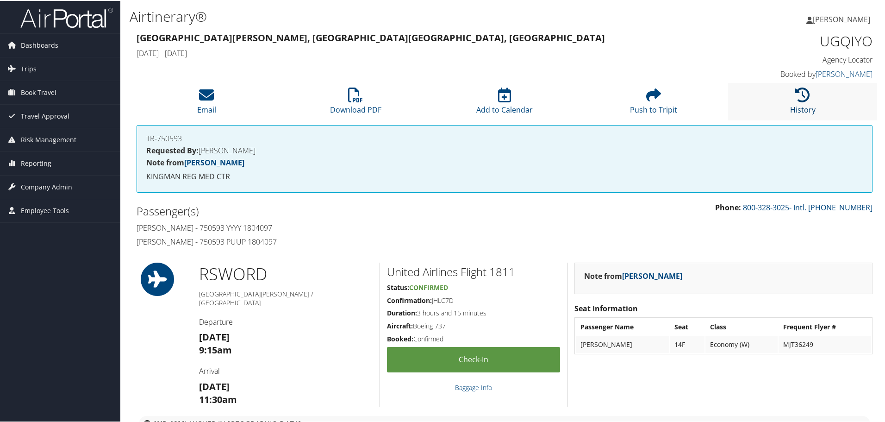
click at [802, 98] on icon at bounding box center [802, 94] width 15 height 15
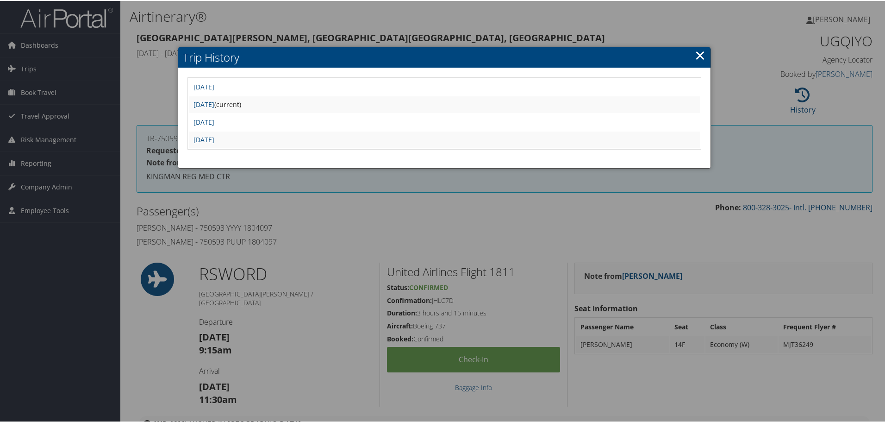
click at [701, 54] on link "×" at bounding box center [700, 54] width 11 height 19
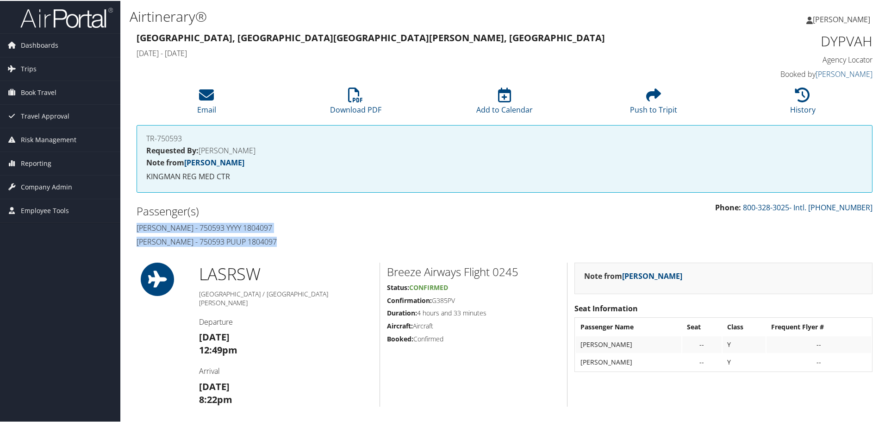
drag, startPoint x: 279, startPoint y: 246, endPoint x: 131, endPoint y: 229, distance: 148.5
click at [131, 229] on div "Passenger(s) [PERSON_NAME] - 750593 YYYY 1804097 [PERSON_NAME] - 750593 PUUP 18…" at bounding box center [317, 225] width 375 height 49
copy div "[PERSON_NAME] - 750593 YYYY 1804097 [PERSON_NAME] - 750593 PUUP 1804097"
click at [820, 44] on h1 "DYPVAH" at bounding box center [786, 40] width 174 height 19
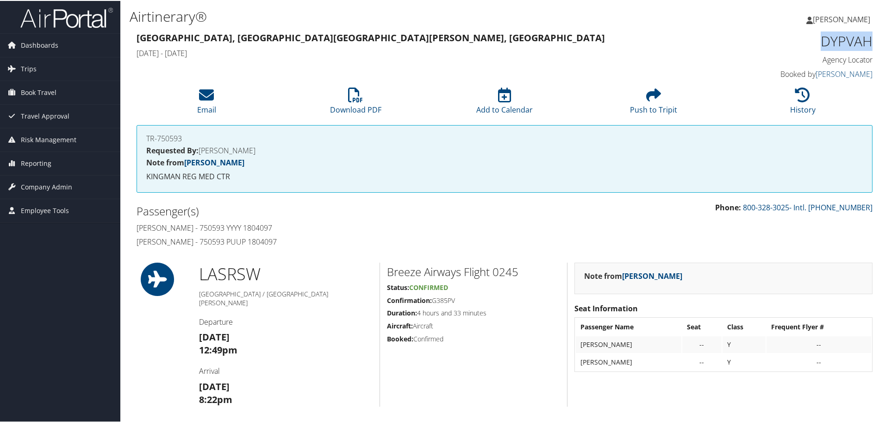
copy h1 "DYPVAH"
click at [799, 109] on link "History" at bounding box center [802, 103] width 25 height 22
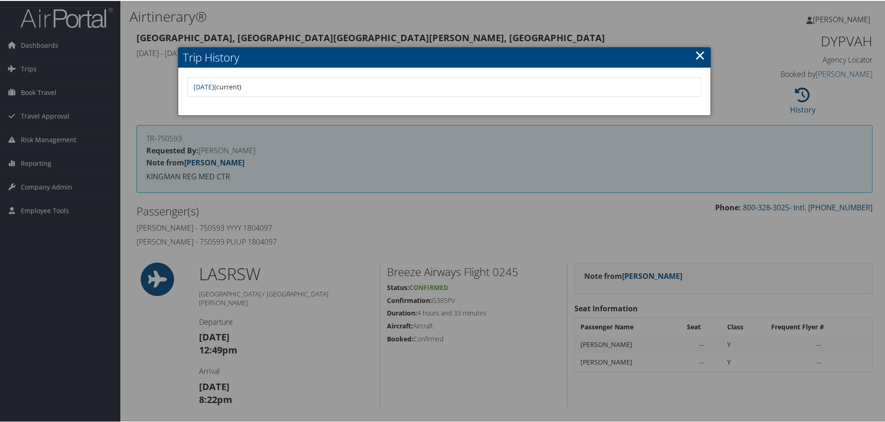
click at [695, 55] on link "×" at bounding box center [700, 54] width 11 height 19
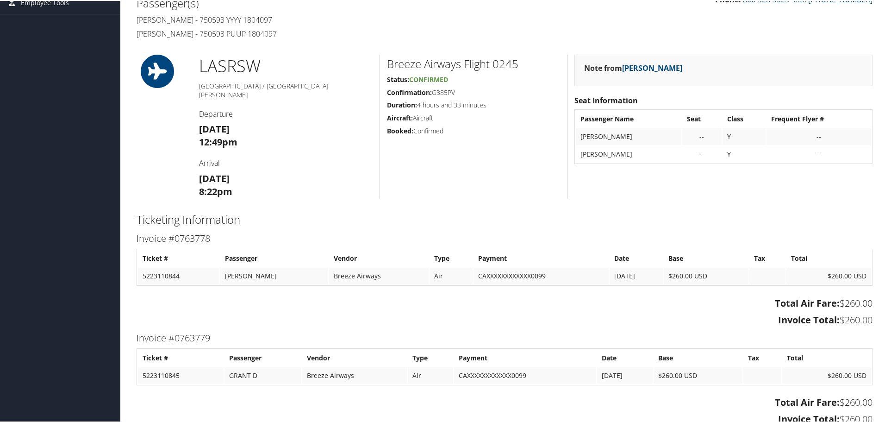
scroll to position [185, 0]
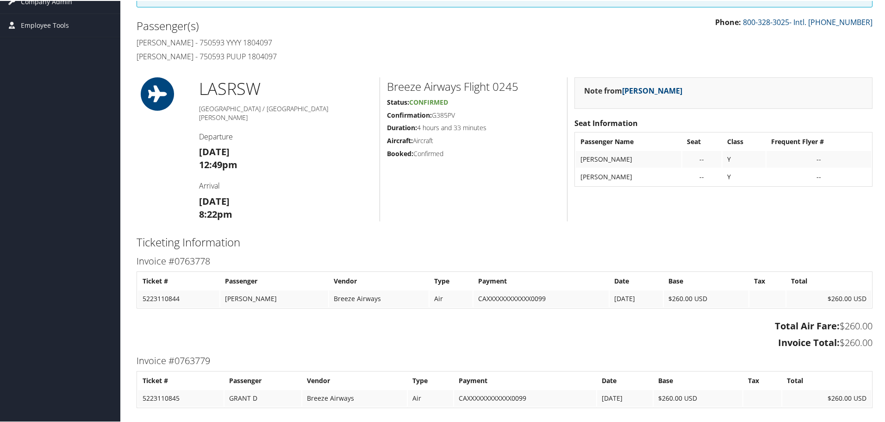
click at [510, 87] on h2 "Breeze Airways Flight 0245" at bounding box center [473, 86] width 173 height 16
copy h2 "0245"
drag, startPoint x: 175, startPoint y: 57, endPoint x: 132, endPoint y: 57, distance: 43.0
click at [132, 57] on div "Passenger(s) Shirnett Williamson - 750593 YYYY 1804097 Derrick Grant - 750593 P…" at bounding box center [317, 40] width 375 height 49
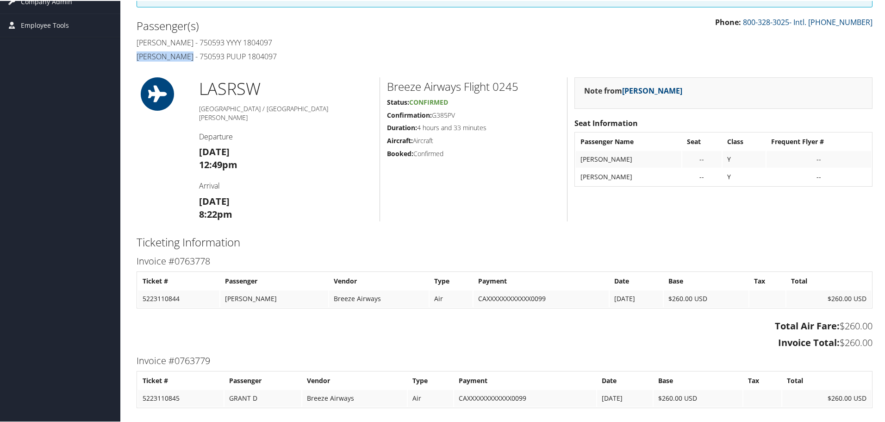
copy h4 "Derrick Grant"
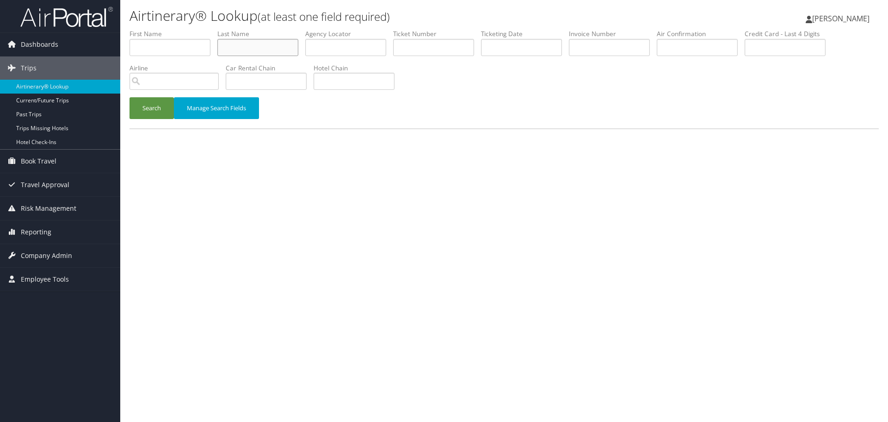
click at [255, 47] on input "text" at bounding box center [257, 47] width 81 height 17
paste input "Williams"
type input "Williams"
click at [538, 48] on input "text" at bounding box center [521, 47] width 81 height 17
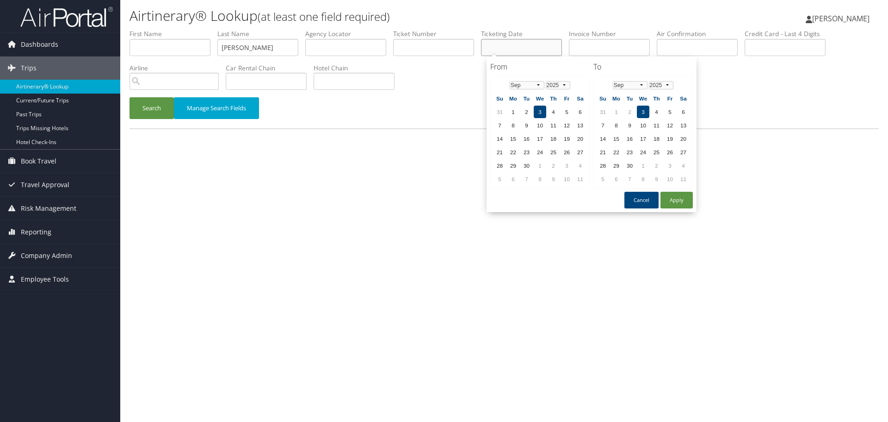
paste input "08/07/2025"
type input "08/07/2025"
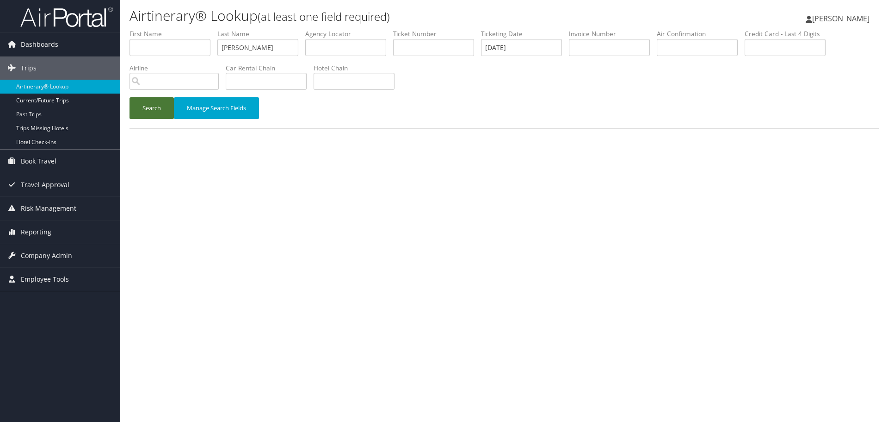
drag, startPoint x: 150, startPoint y: 110, endPoint x: 152, endPoint y: 119, distance: 9.9
click at [150, 110] on button "Search" at bounding box center [152, 108] width 44 height 22
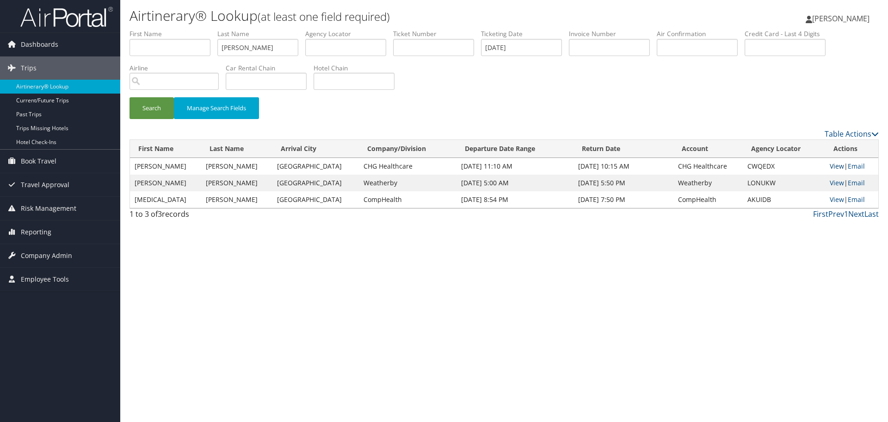
click at [831, 165] on link "View" at bounding box center [837, 165] width 14 height 9
click at [69, 87] on link "Airtinerary® Lookup" at bounding box center [60, 87] width 120 height 14
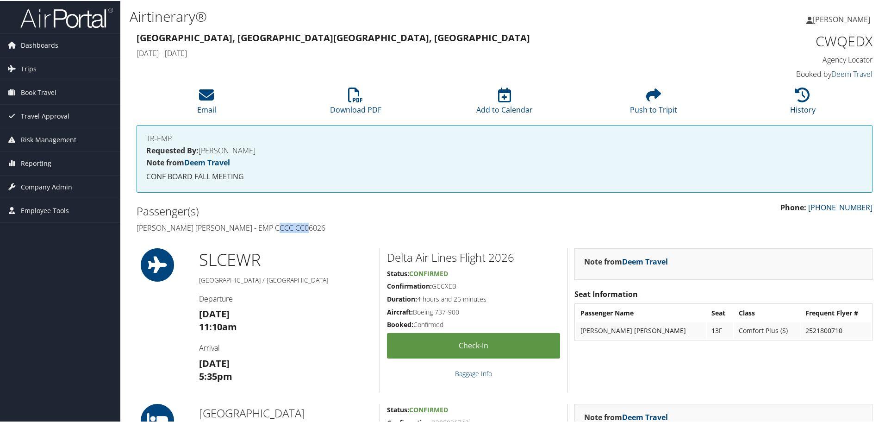
drag, startPoint x: 300, startPoint y: 229, endPoint x: 272, endPoint y: 229, distance: 28.7
click at [272, 229] on h4 "[PERSON_NAME] [PERSON_NAME] - EMP CCCC CC06026" at bounding box center [317, 227] width 361 height 10
copy h4 "CC06026"
click at [853, 43] on h1 "CWQEDX" at bounding box center [786, 40] width 174 height 19
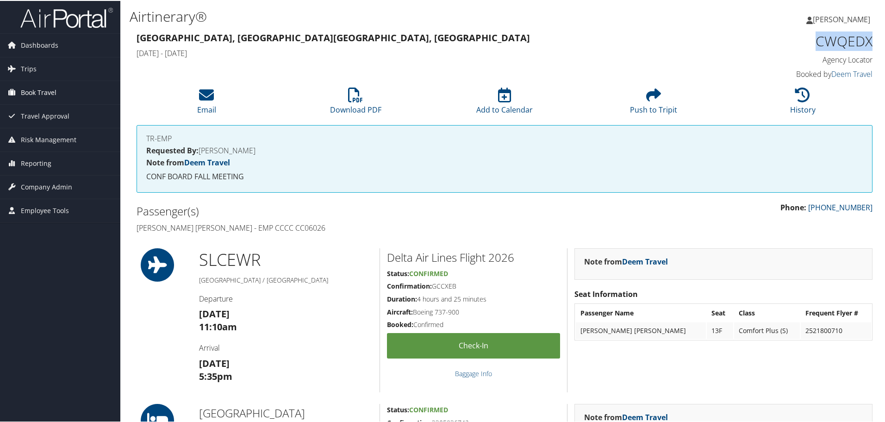
copy h1 "CWQEDX"
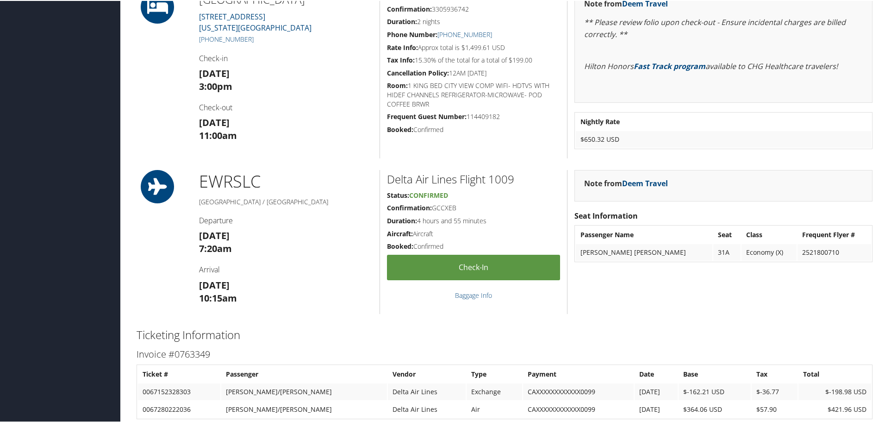
scroll to position [444, 0]
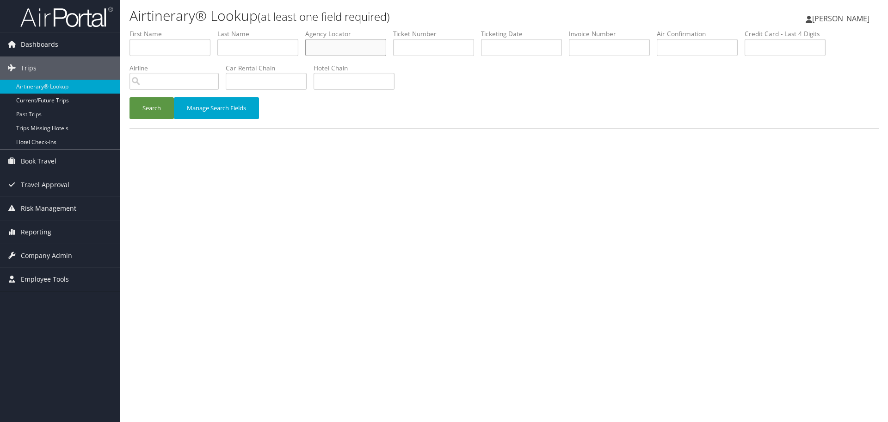
click at [329, 52] on input "text" at bounding box center [345, 47] width 81 height 17
paste input "AKUIDB"
click at [143, 107] on button "Search" at bounding box center [152, 108] width 44 height 22
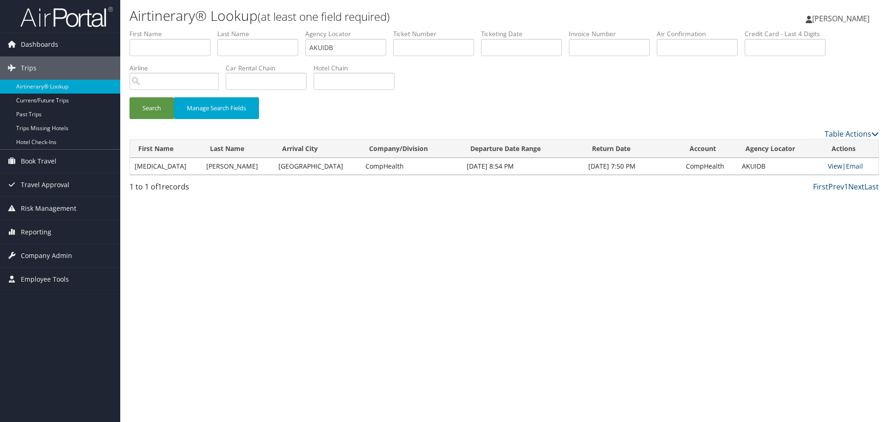
click at [834, 166] on link "View" at bounding box center [835, 165] width 14 height 9
click at [334, 46] on input "AKUIDB" at bounding box center [345, 47] width 81 height 17
paste input "WQKKFS"
type input "WQKKFS"
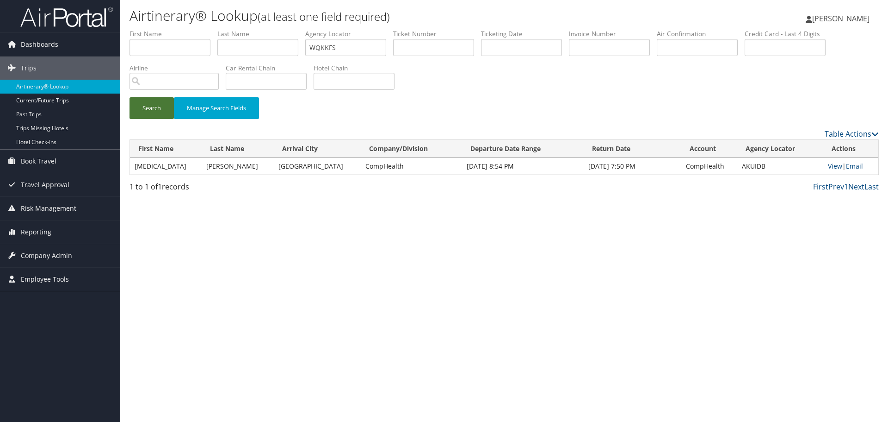
click at [143, 111] on button "Search" at bounding box center [152, 108] width 44 height 22
click at [829, 165] on link "View" at bounding box center [835, 165] width 14 height 9
paste input "[PERSON_NAME]"
type input "Williams"
click at [350, 41] on input "WQKKFS" at bounding box center [345, 47] width 81 height 17
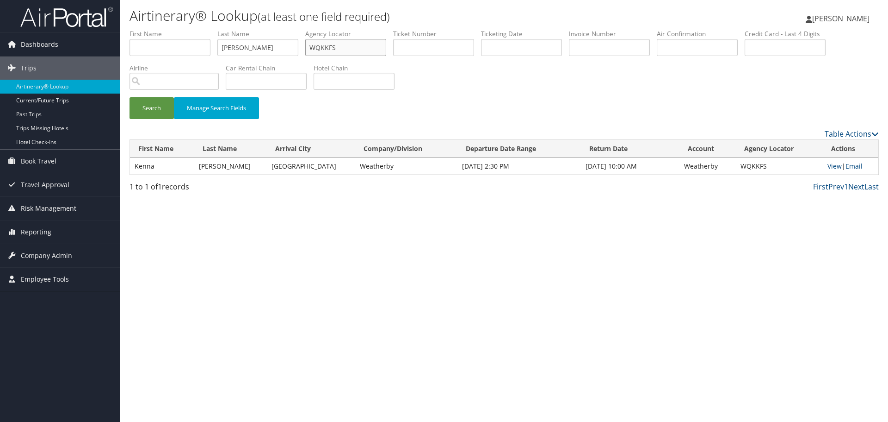
click at [350, 41] on input "WQKKFS" at bounding box center [345, 47] width 81 height 17
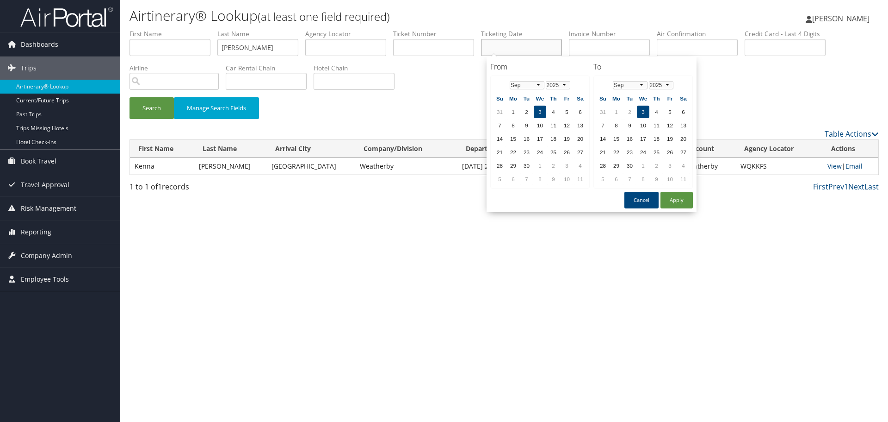
click at [546, 44] on input "text" at bounding box center [521, 47] width 81 height 17
paste input "08/08/2025"
type input "08/08/2025"
click at [162, 105] on button "Search" at bounding box center [152, 108] width 44 height 22
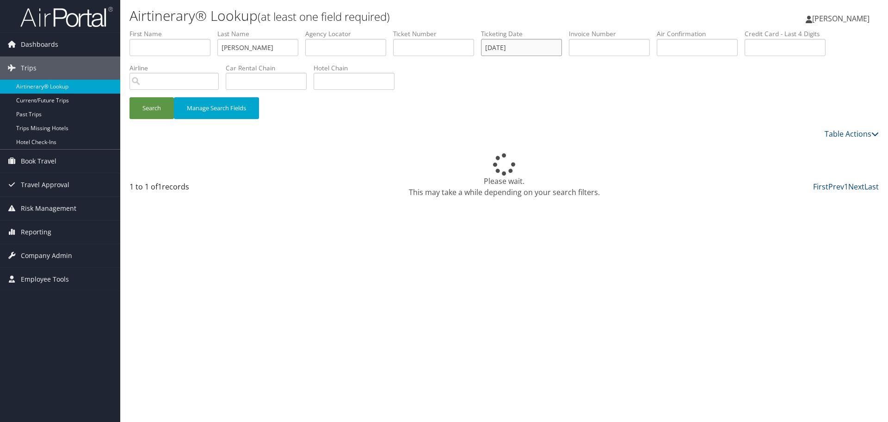
click at [494, 50] on input "08/08/2025" at bounding box center [521, 47] width 81 height 17
click at [494, 51] on input "08/08/2025" at bounding box center [521, 47] width 81 height 17
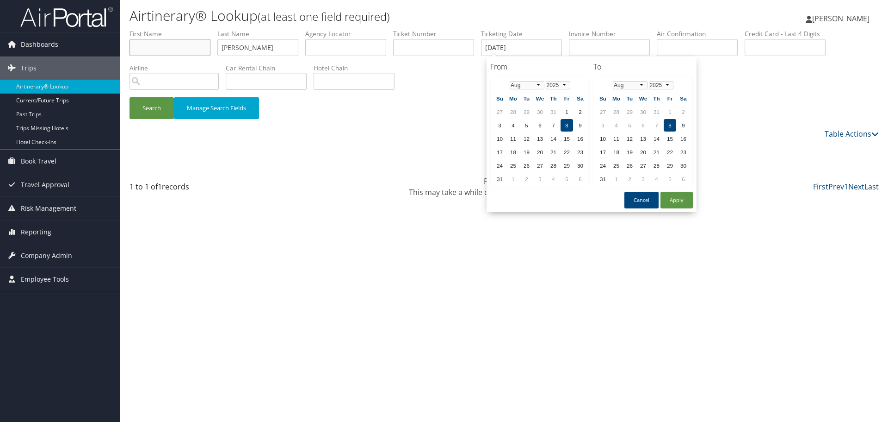
click at [183, 49] on input "text" at bounding box center [170, 47] width 81 height 17
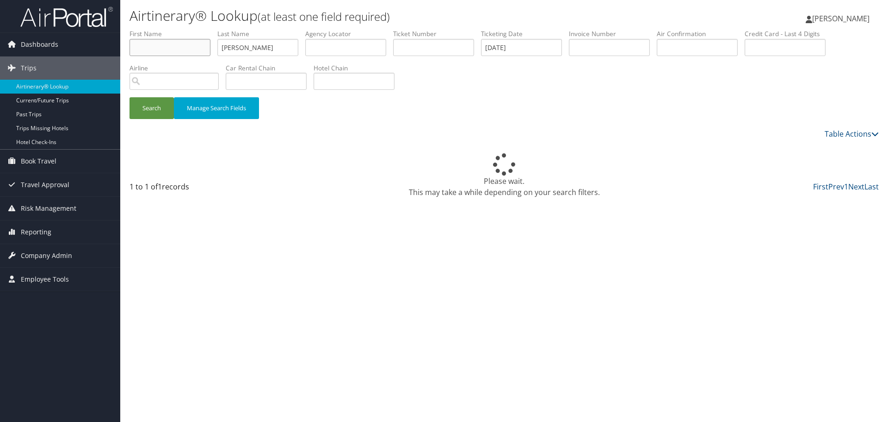
paste input "[PERSON_NAME]"
type input "[PERSON_NAME]"
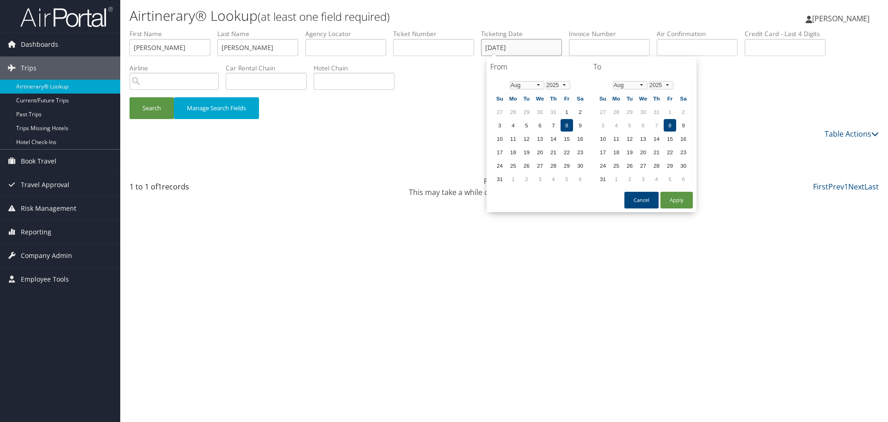
click at [509, 45] on input "[DATE]" at bounding box center [521, 47] width 81 height 17
click at [152, 110] on button "Search" at bounding box center [152, 108] width 44 height 22
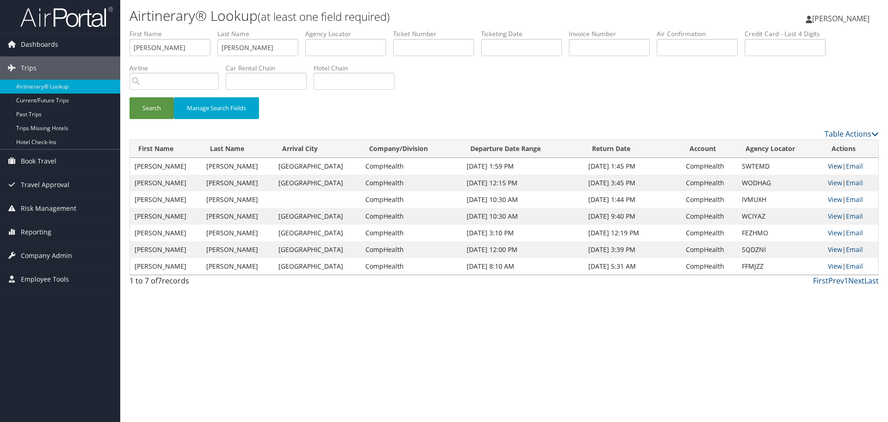
click at [830, 166] on link "View" at bounding box center [835, 165] width 14 height 9
click at [31, 87] on link "Airtinerary® Lookup" at bounding box center [60, 87] width 120 height 14
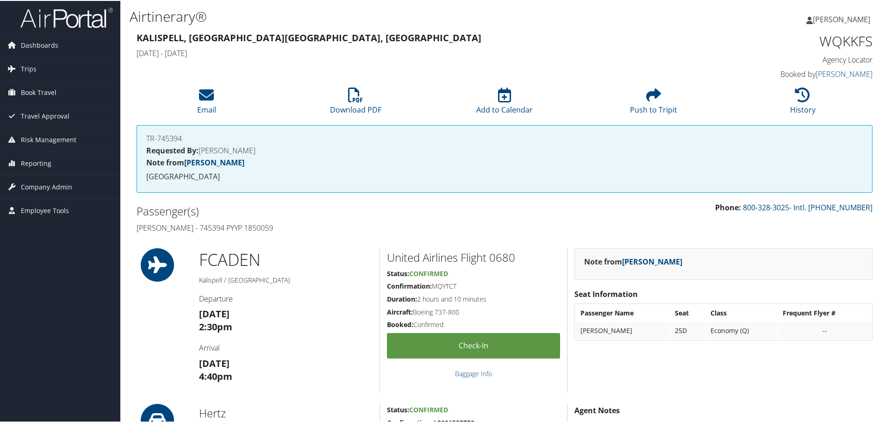
drag, startPoint x: 280, startPoint y: 229, endPoint x: 130, endPoint y: 229, distance: 149.9
click at [130, 229] on div "Passenger(s) Kenna Williams - 745394 PYYP 1850059" at bounding box center [317, 218] width 375 height 35
copy h4 "Kenna Williams - 745394 PYYP 1850059"
click at [850, 41] on h1 "WQKKFS" at bounding box center [786, 40] width 174 height 19
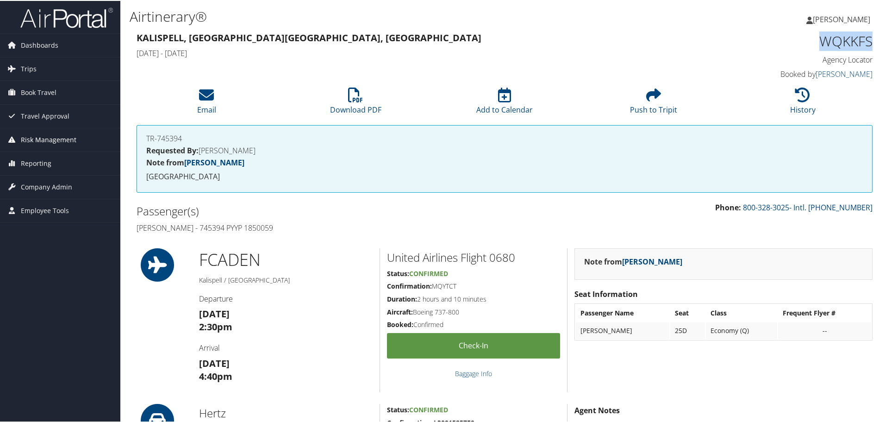
copy h1 "WQKKFS"
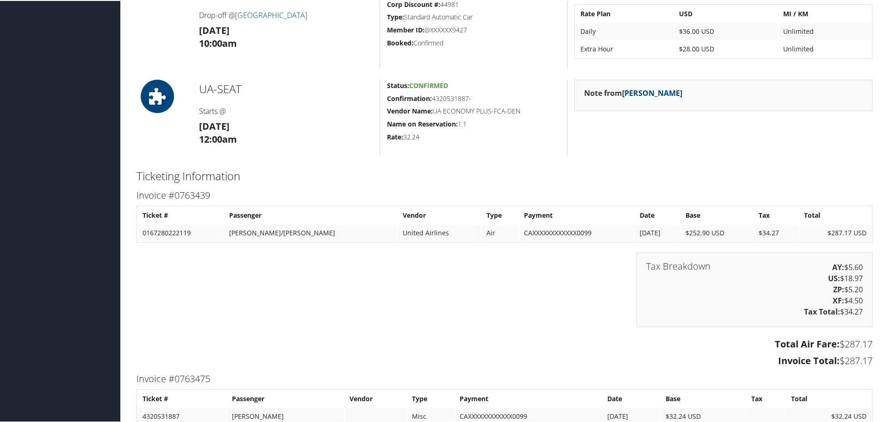
scroll to position [555, 0]
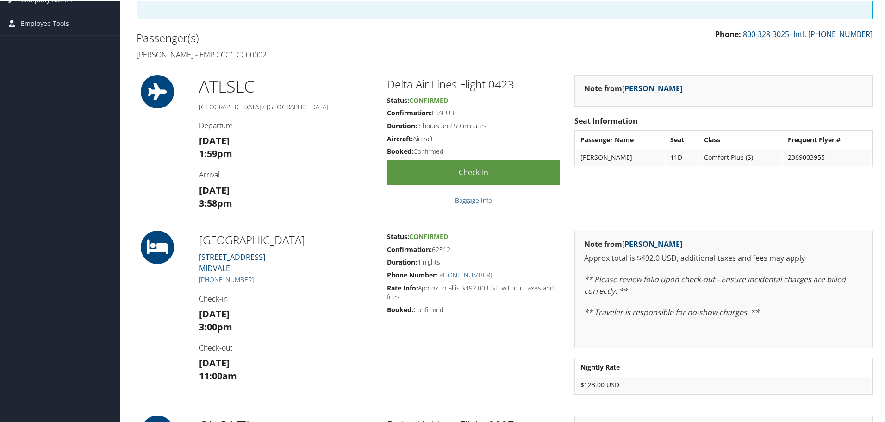
scroll to position [93, 0]
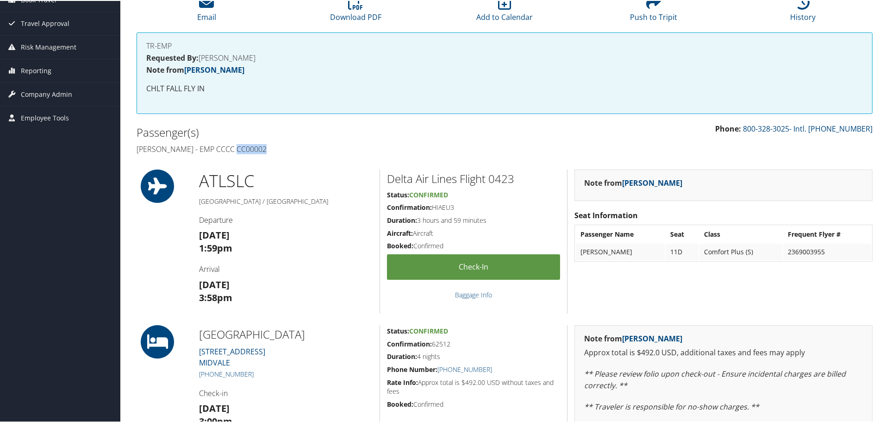
drag, startPoint x: 262, startPoint y: 149, endPoint x: 233, endPoint y: 149, distance: 28.7
click at [233, 149] on h4 "[PERSON_NAME] - EMP CCCC CC00002" at bounding box center [317, 148] width 361 height 10
copy h4 "CC00002"
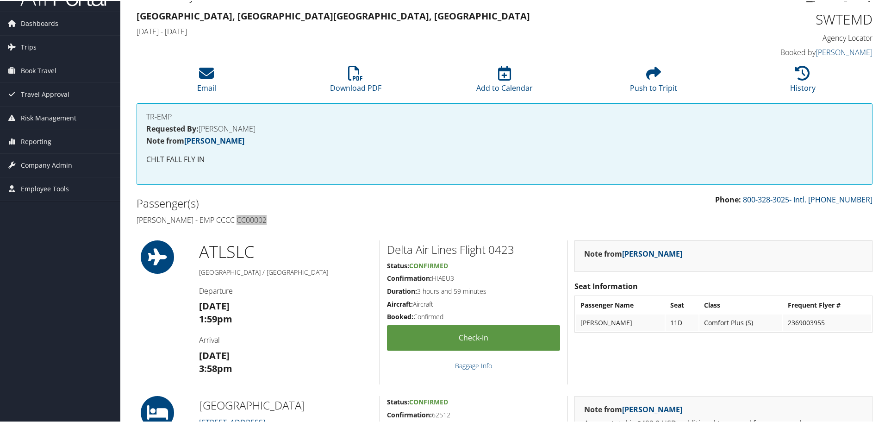
scroll to position [0, 0]
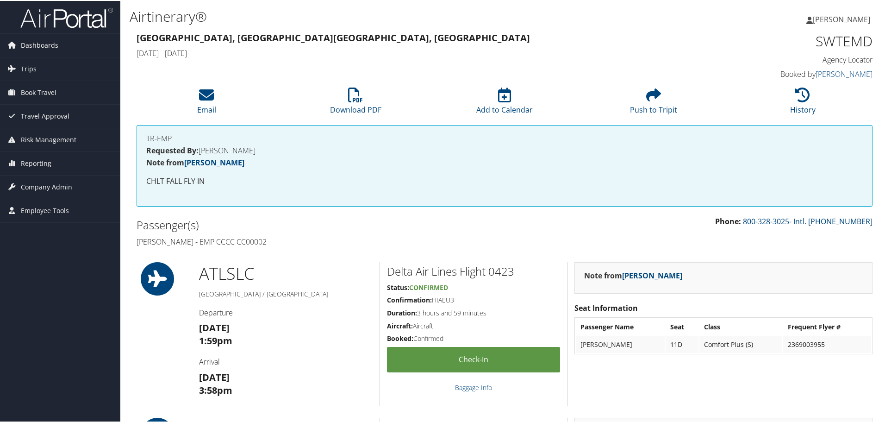
click at [831, 42] on h1 "SWTEMD" at bounding box center [786, 40] width 174 height 19
copy h1 "SWTEMD"
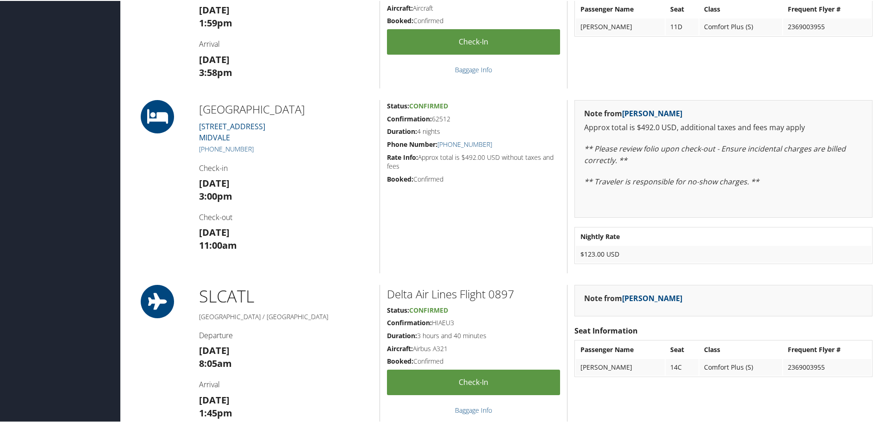
scroll to position [370, 0]
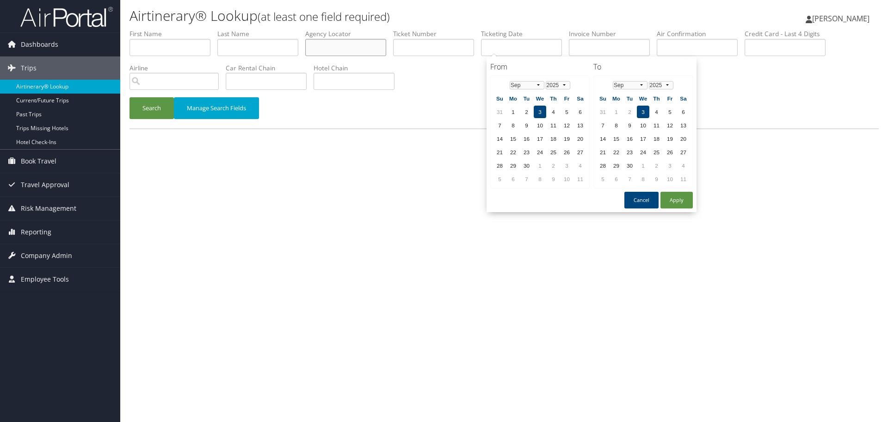
drag, startPoint x: 506, startPoint y: 46, endPoint x: 324, endPoint y: 50, distance: 182.4
click at [324, 50] on input "text" at bounding box center [345, 47] width 81 height 17
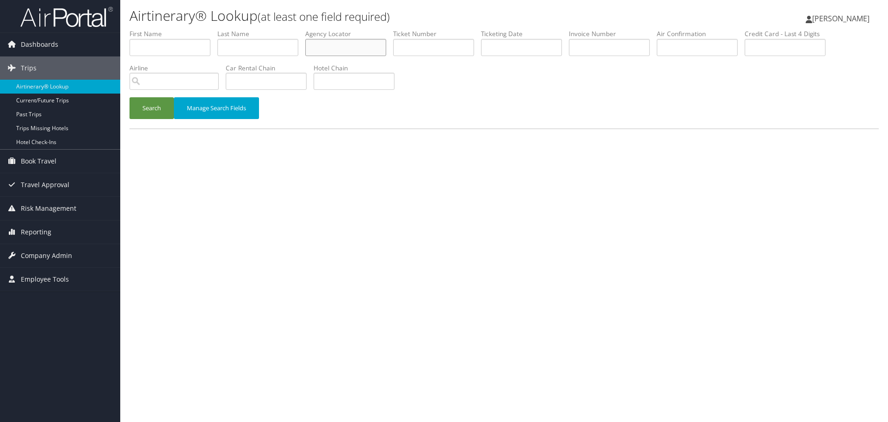
paste input "CITWAL"
type input "CITWAL"
click at [152, 106] on button "Search" at bounding box center [152, 108] width 44 height 22
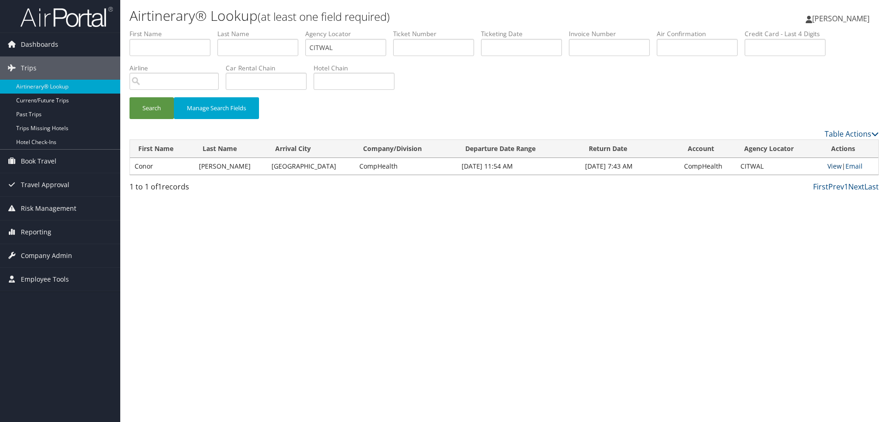
click at [828, 167] on link "View" at bounding box center [835, 165] width 14 height 9
click at [85, 87] on link "Airtinerary® Lookup" at bounding box center [60, 87] width 120 height 14
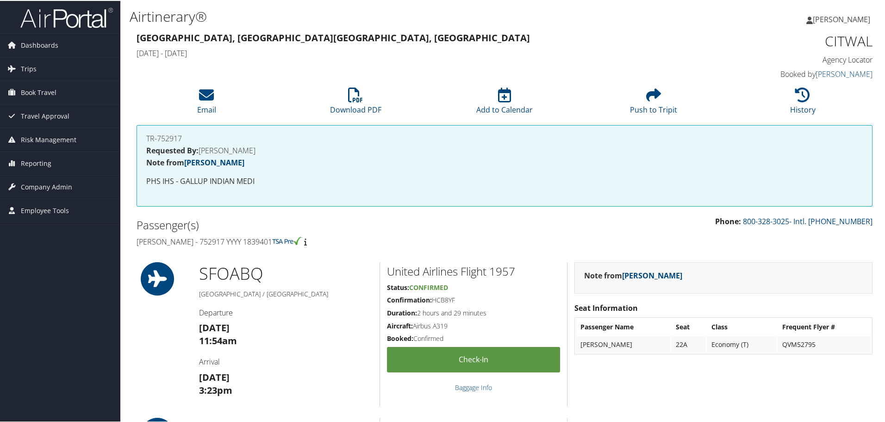
drag, startPoint x: 277, startPoint y: 242, endPoint x: 131, endPoint y: 242, distance: 145.3
click at [131, 242] on div "Passenger(s) [PERSON_NAME] - 752917 YYYY 1839401" at bounding box center [317, 232] width 375 height 35
copy h4 "[PERSON_NAME] - 752917 YYYY 1839401"
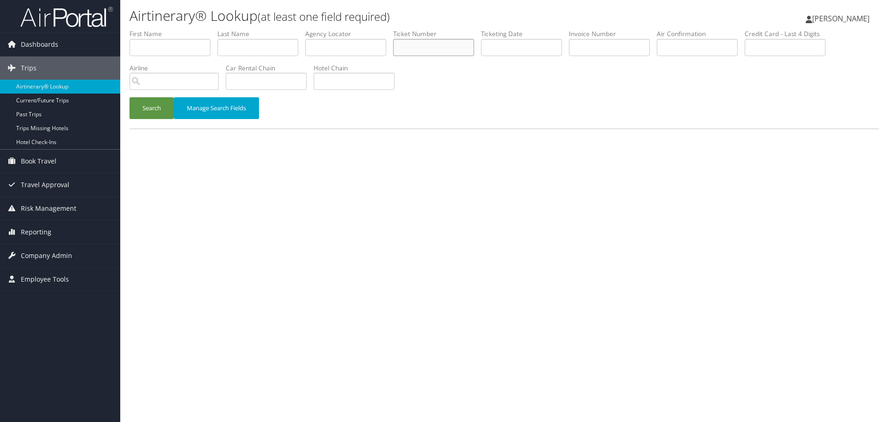
click at [417, 50] on input "text" at bounding box center [433, 47] width 81 height 17
paste input "01643205318871"
click at [152, 108] on button "Search" at bounding box center [152, 108] width 44 height 22
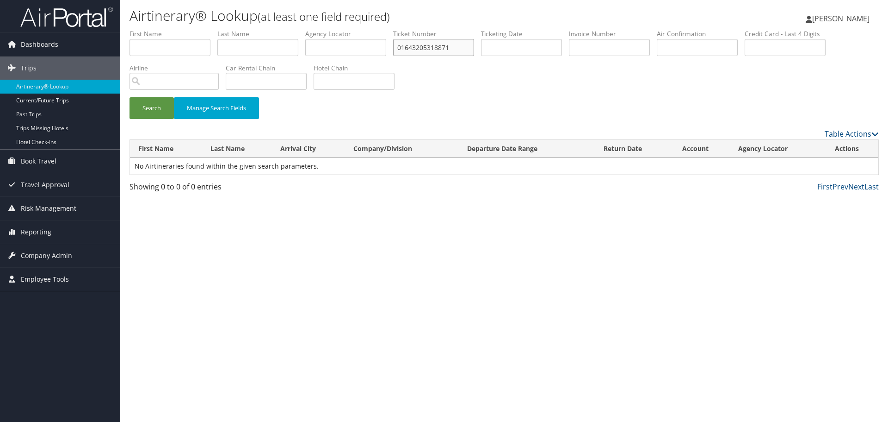
click at [454, 48] on input "01643205318871" at bounding box center [433, 47] width 81 height 17
click at [153, 108] on button "Search" at bounding box center [152, 108] width 44 height 22
click at [465, 47] on input "0164320531887" at bounding box center [433, 47] width 81 height 17
click at [159, 106] on button "Search" at bounding box center [152, 108] width 44 height 22
click at [453, 46] on input "016432053188" at bounding box center [433, 47] width 81 height 17
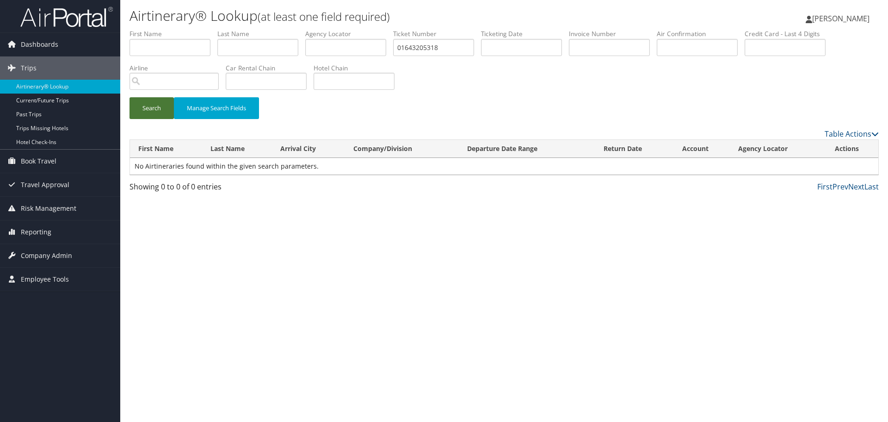
click at [154, 111] on button "Search" at bounding box center [152, 108] width 44 height 22
click at [442, 54] on input "01643205318" at bounding box center [433, 47] width 81 height 17
paste input "871"
drag, startPoint x: 406, startPoint y: 47, endPoint x: 378, endPoint y: 49, distance: 28.3
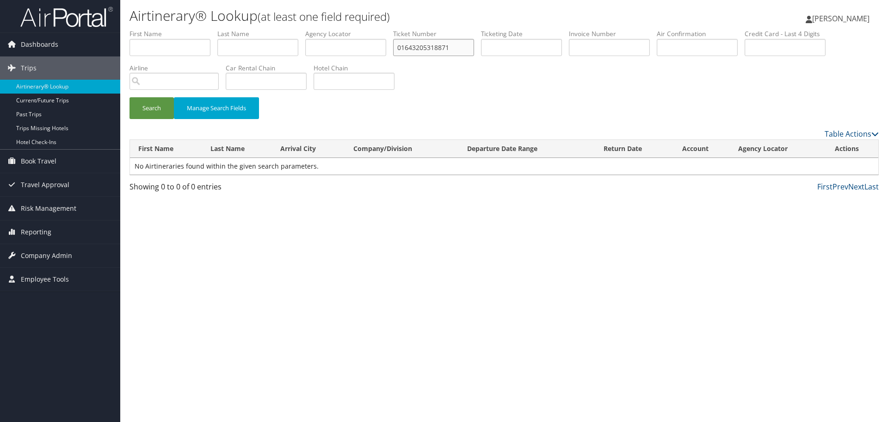
click at [378, 29] on ul "First Name Last Name Departure City Arrival City Company/Division Airport/City …" at bounding box center [505, 29] width 750 height 0
click at [152, 110] on button "Search" at bounding box center [152, 108] width 44 height 22
click at [405, 48] on input "1643205318871" at bounding box center [433, 47] width 81 height 17
click at [158, 112] on button "Search" at bounding box center [152, 108] width 44 height 22
click at [406, 49] on input "643205318871" at bounding box center [433, 47] width 81 height 17
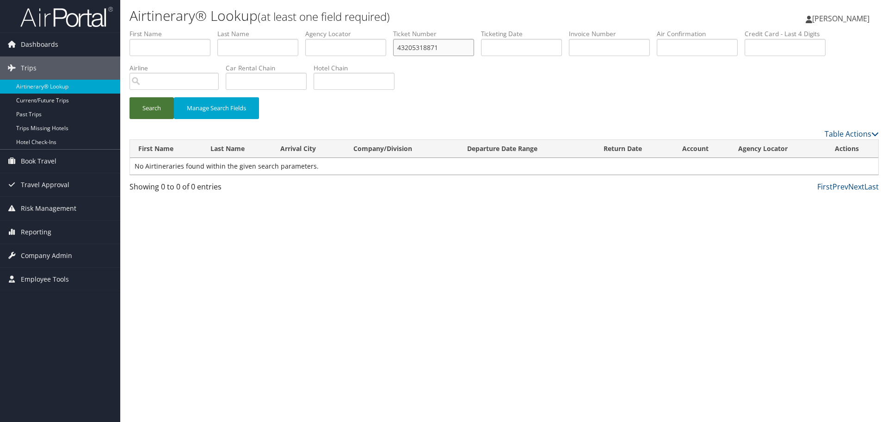
type input "43205318871"
click at [151, 111] on button "Search" at bounding box center [152, 108] width 44 height 22
click at [43, 87] on link "Airtinerary® Lookup" at bounding box center [60, 87] width 120 height 14
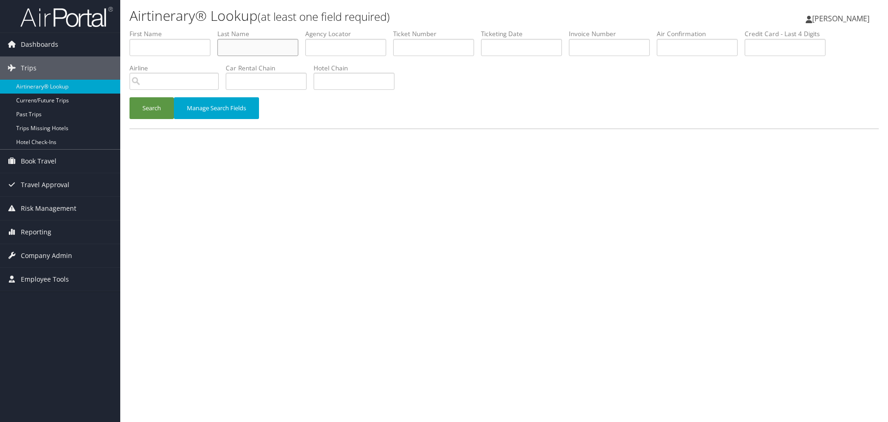
click at [252, 42] on input "text" at bounding box center [257, 47] width 81 height 17
paste input "[PERSON_NAME]"
type input "[PERSON_NAME]"
click at [495, 49] on input "text" at bounding box center [521, 47] width 81 height 17
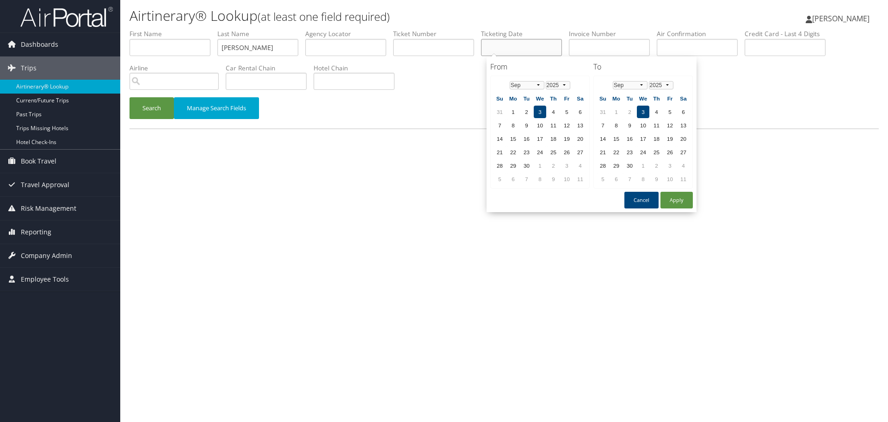
paste input "[DATE]"
type input "[DATE]"
click at [151, 111] on button "Search" at bounding box center [152, 108] width 44 height 22
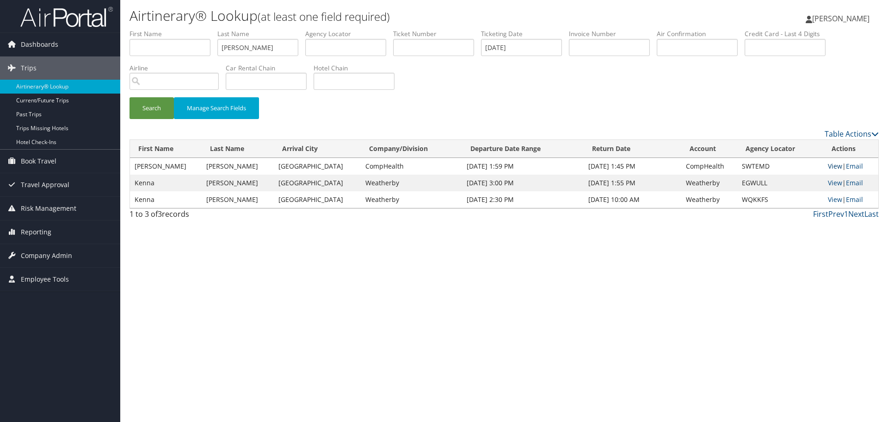
click at [831, 167] on link "View" at bounding box center [835, 165] width 14 height 9
click at [831, 183] on link "View" at bounding box center [835, 182] width 14 height 9
click at [829, 199] on link "View" at bounding box center [835, 199] width 14 height 9
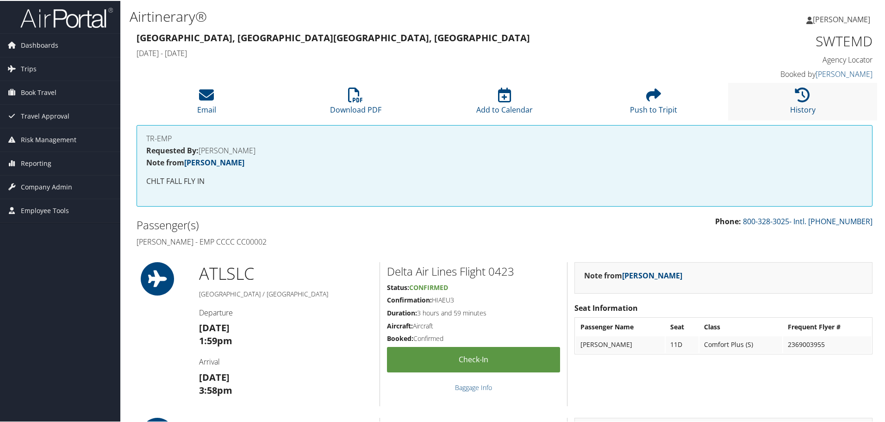
click at [784, 106] on li "History" at bounding box center [802, 100] width 149 height 37
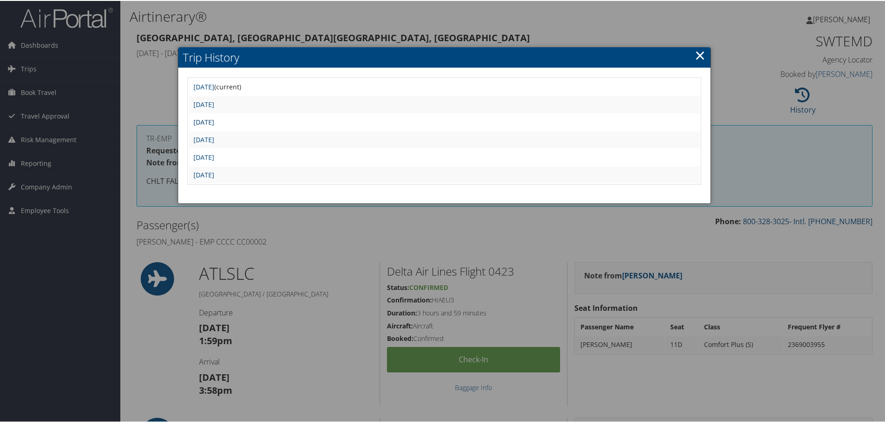
click at [214, 123] on link "Fri Aug 8 15:01:35 MDT 2025" at bounding box center [203, 121] width 21 height 9
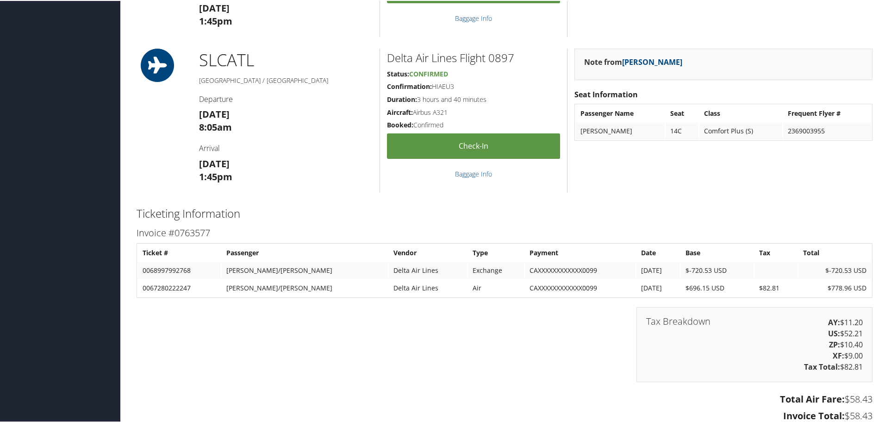
scroll to position [984, 0]
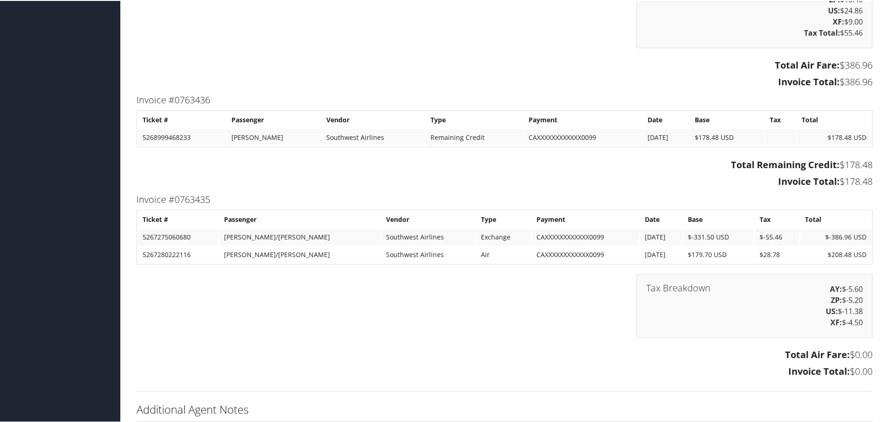
scroll to position [734, 0]
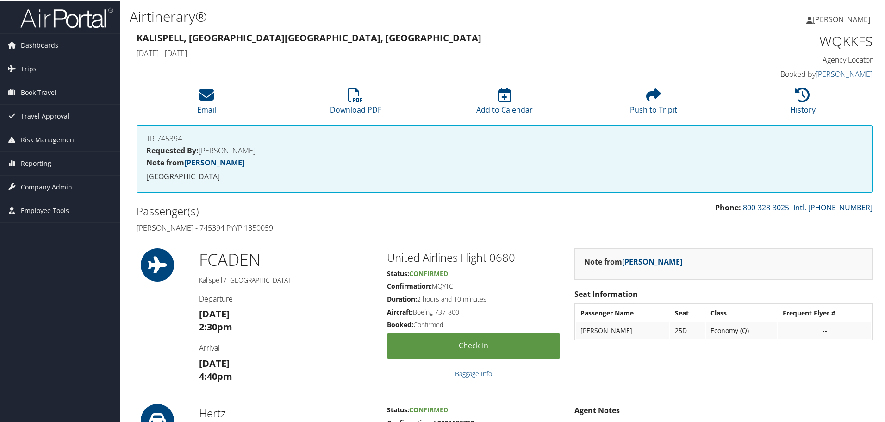
click at [263, 227] on h4 "[PERSON_NAME] - 745394 PYYP 1850059" at bounding box center [317, 227] width 361 height 10
copy h4 "1850059"
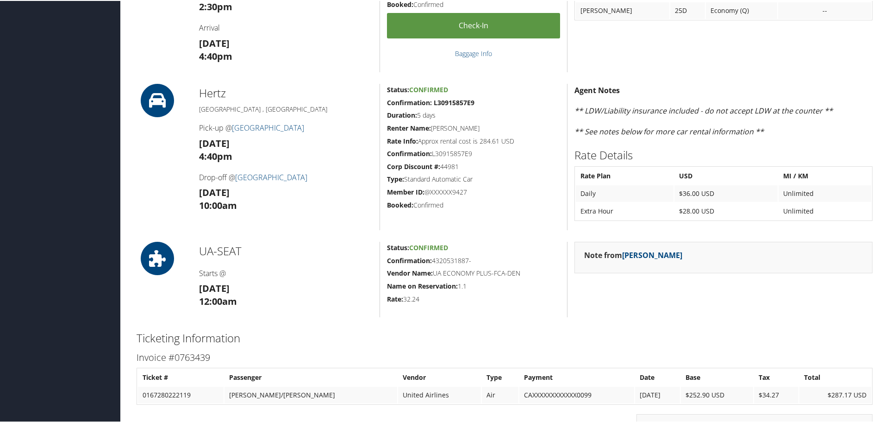
scroll to position [278, 0]
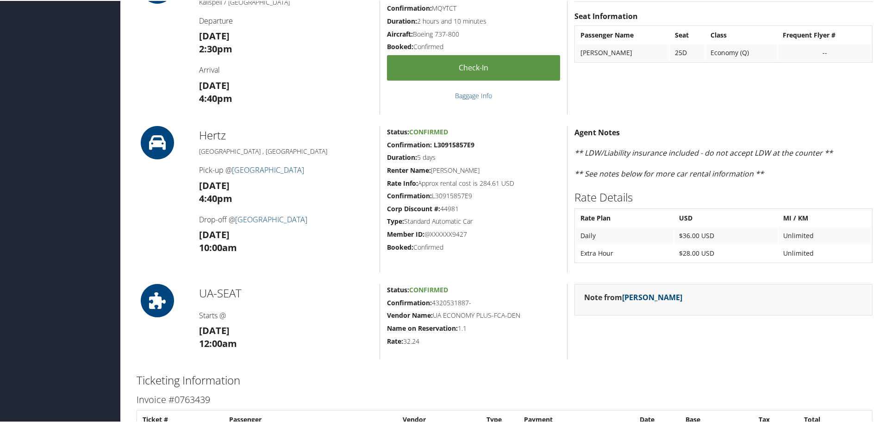
click at [280, 269] on div "Hertz [GEOGRAPHIC_DATA] , [GEOGRAPHIC_DATA] Pick-up @ [GEOGRAPHIC_DATA] [DATE] …" at bounding box center [285, 198] width 187 height 146
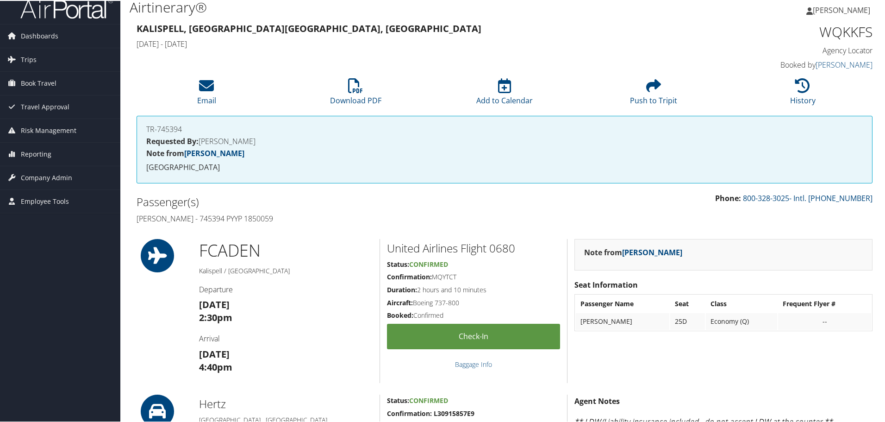
scroll to position [0, 0]
